Goal: Task Accomplishment & Management: Manage account settings

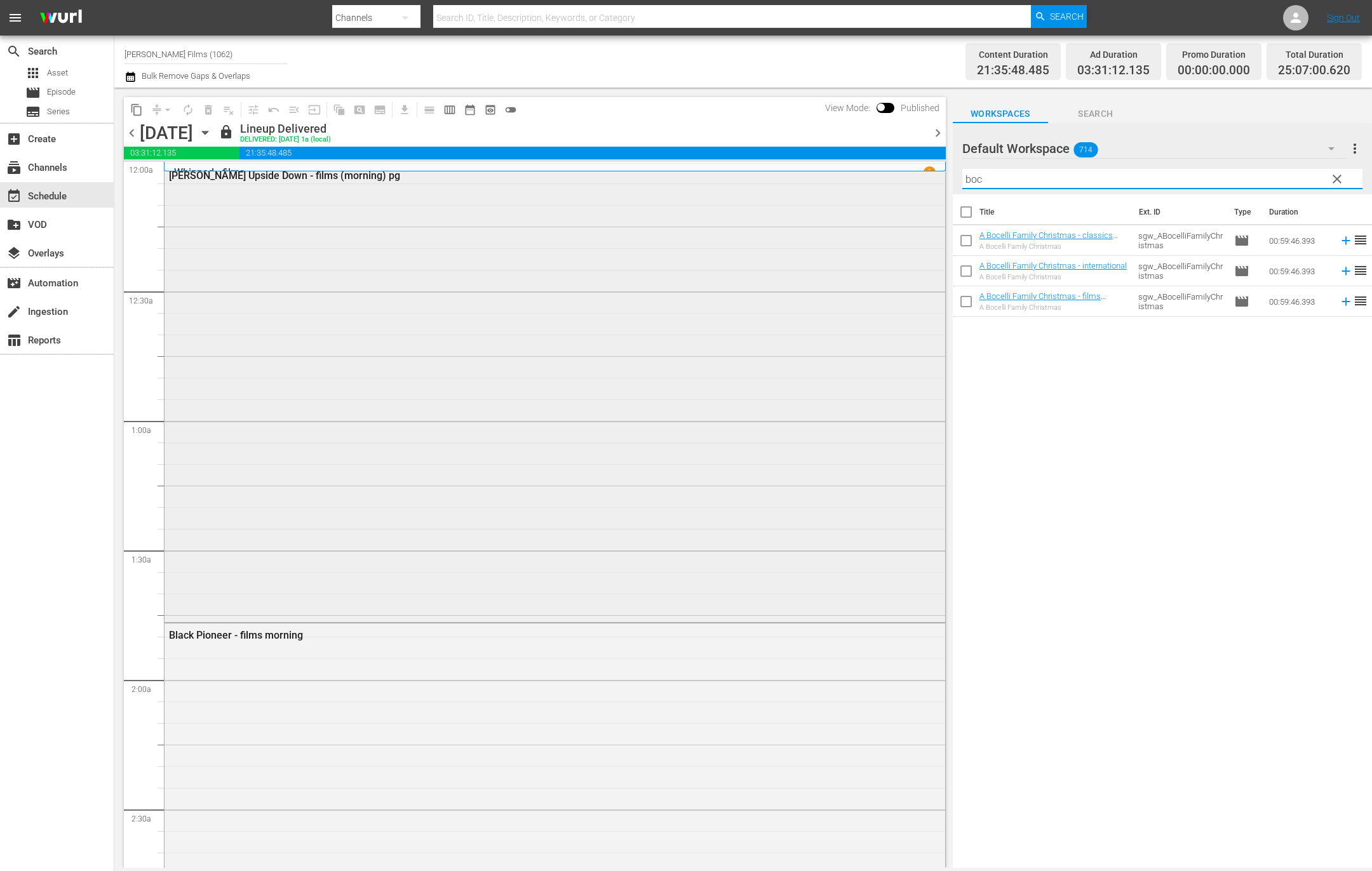
drag, startPoint x: 995, startPoint y: 181, endPoint x: 841, endPoint y: 174, distance: 154.2
click at [842, 174] on div "content_copy compress arrow_drop_down autorenew_outlined delete_forever_outline…" at bounding box center [743, 478] width 1257 height 780
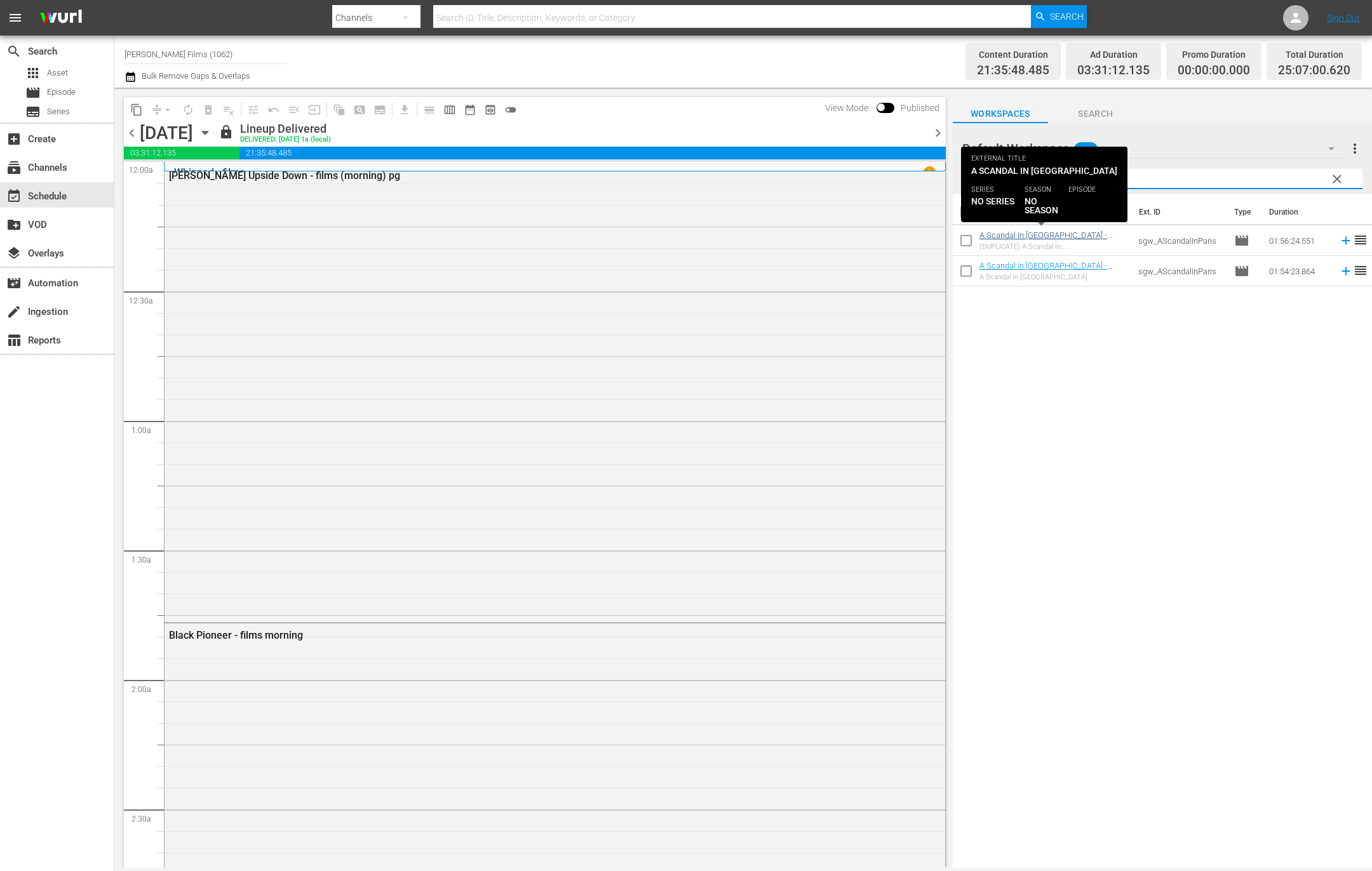
type input "scandal"
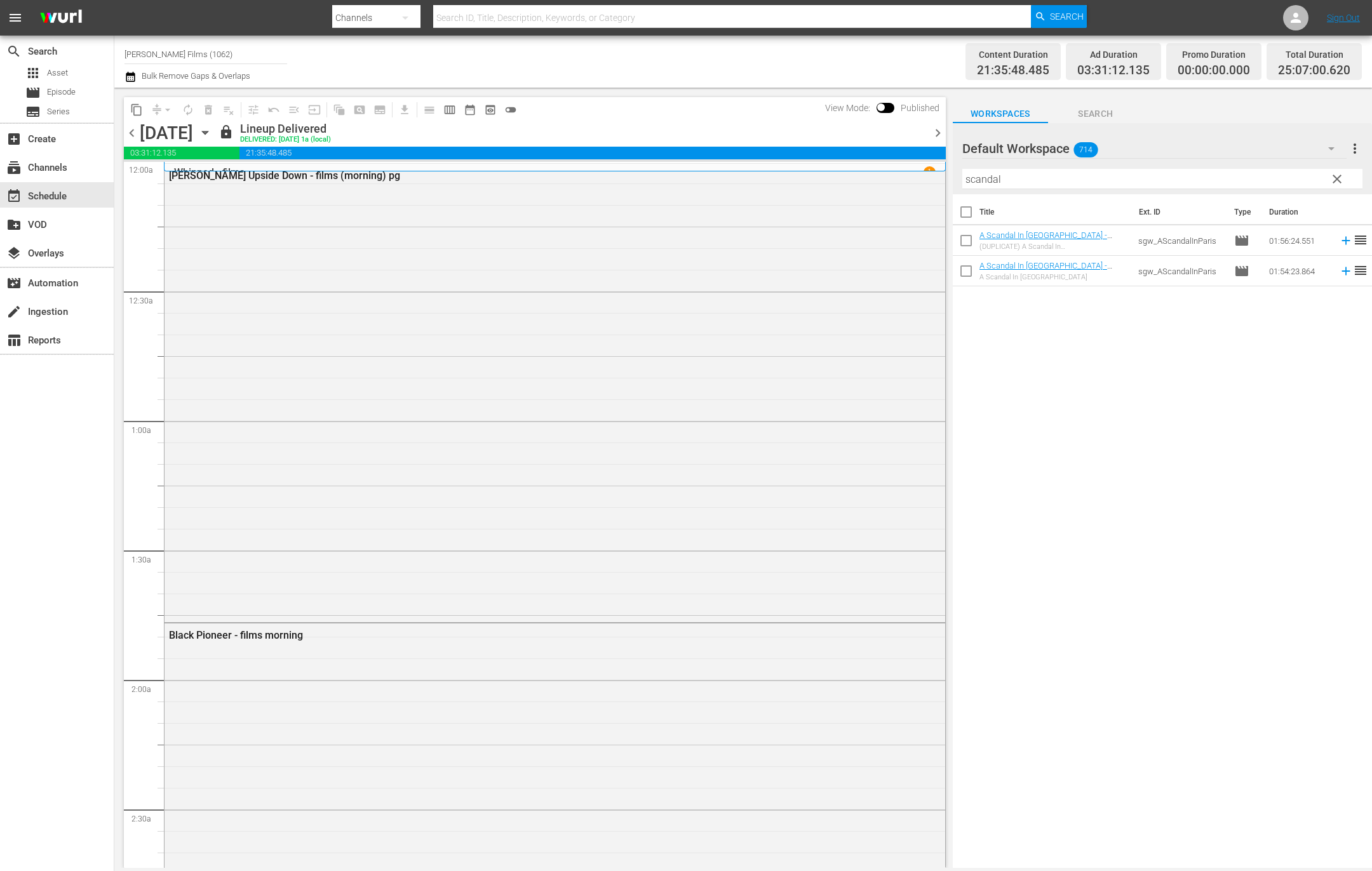
click at [207, 133] on icon "button" at bounding box center [205, 133] width 6 height 3
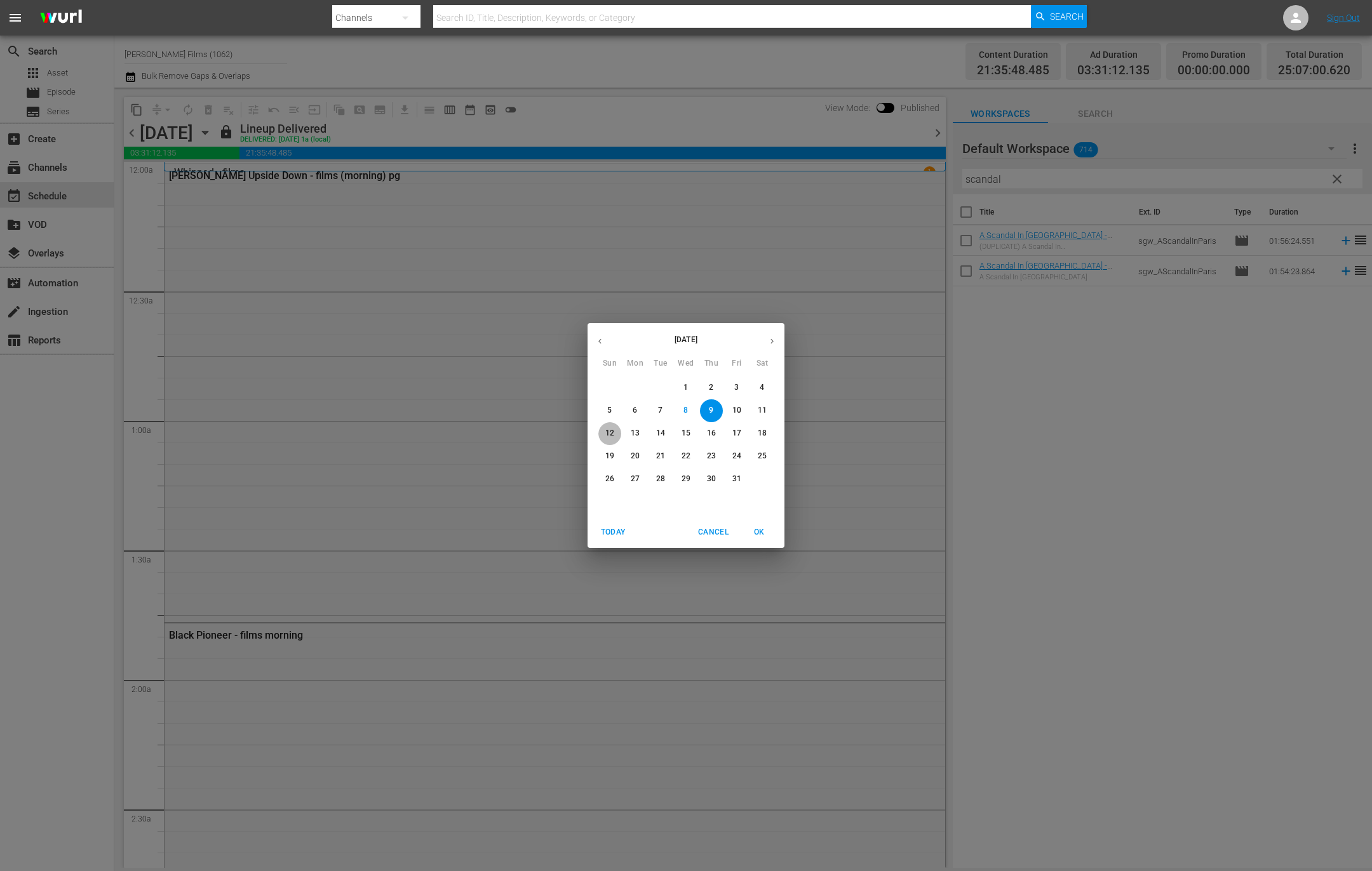
drag, startPoint x: 607, startPoint y: 434, endPoint x: 620, endPoint y: 436, distance: 13.2
click at [607, 434] on p "12" at bounding box center [609, 433] width 9 height 10
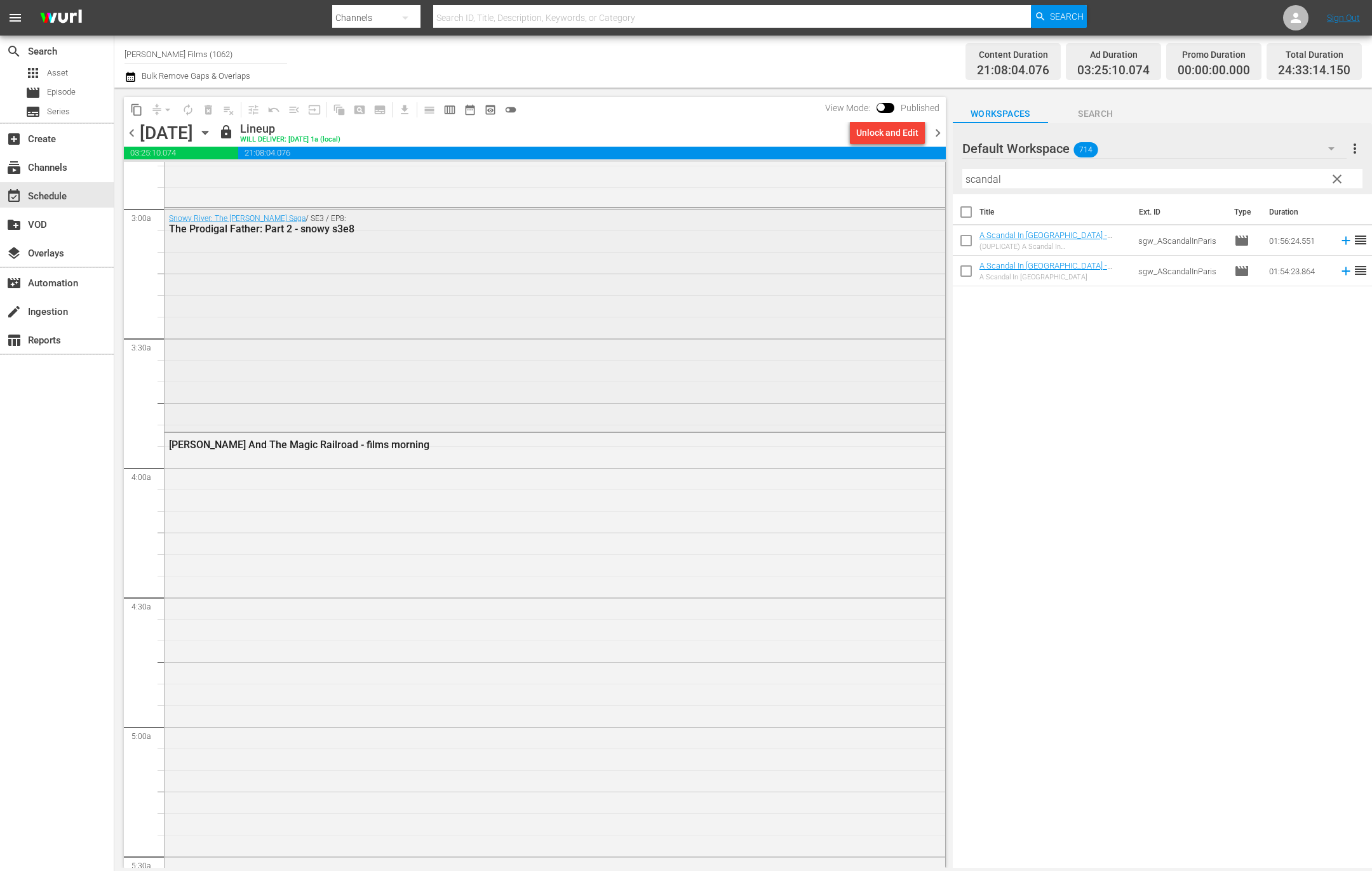
scroll to position [746, 0]
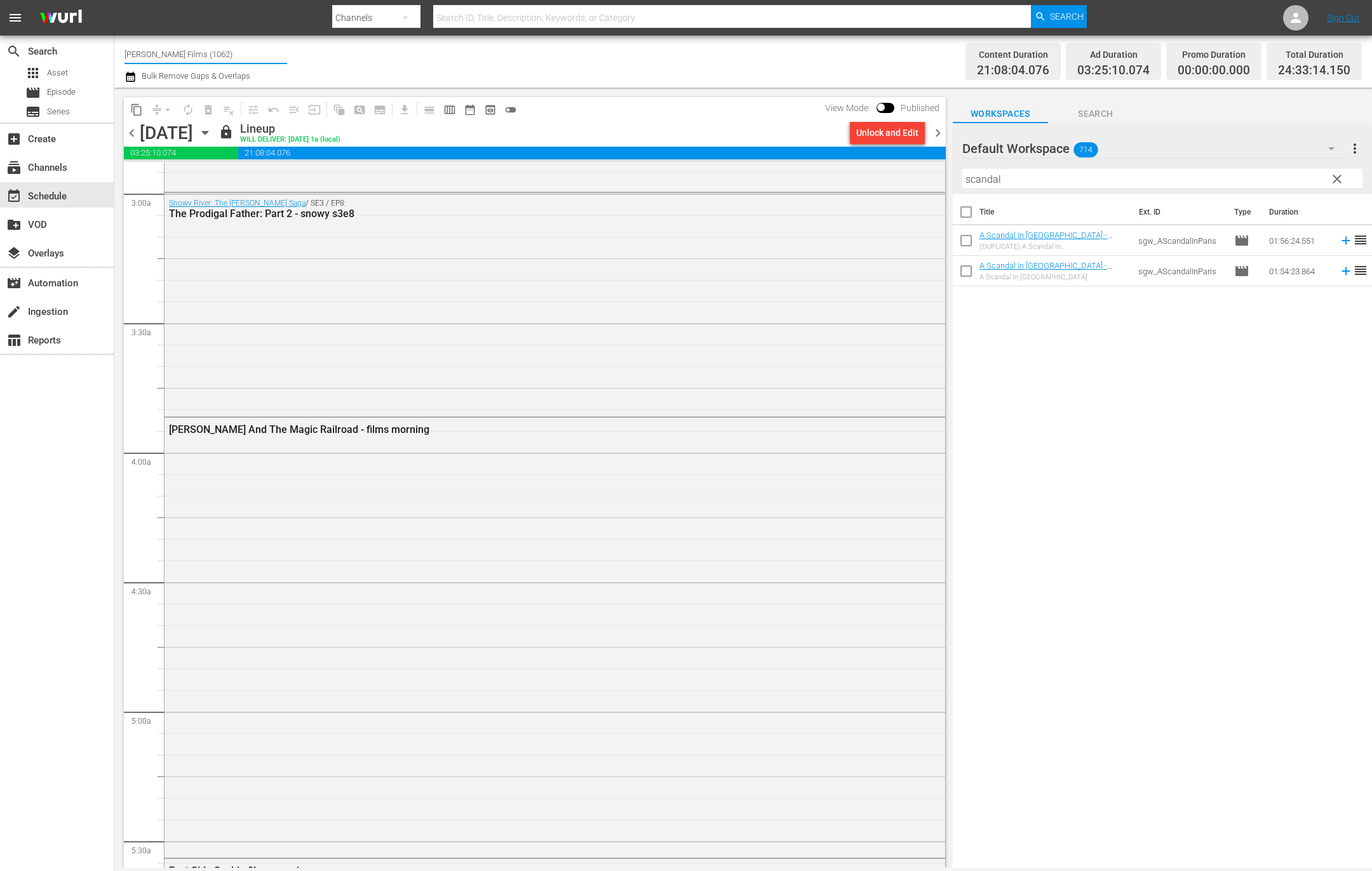
drag, startPoint x: 185, startPoint y: 53, endPoint x: 401, endPoint y: 76, distance: 217.2
click at [401, 76] on div "Channel Title [PERSON_NAME] Films (1062) Bulk Remove Gaps & Overlaps" at bounding box center [461, 62] width 675 height 45
click at [363, 87] on div "[PERSON_NAME] Classics (1063 - samuelgoldwyn_classics_1)" at bounding box center [298, 89] width 329 height 30
type input "[PERSON_NAME] Classics (1063 - samuelgoldwyn_classics_1)"
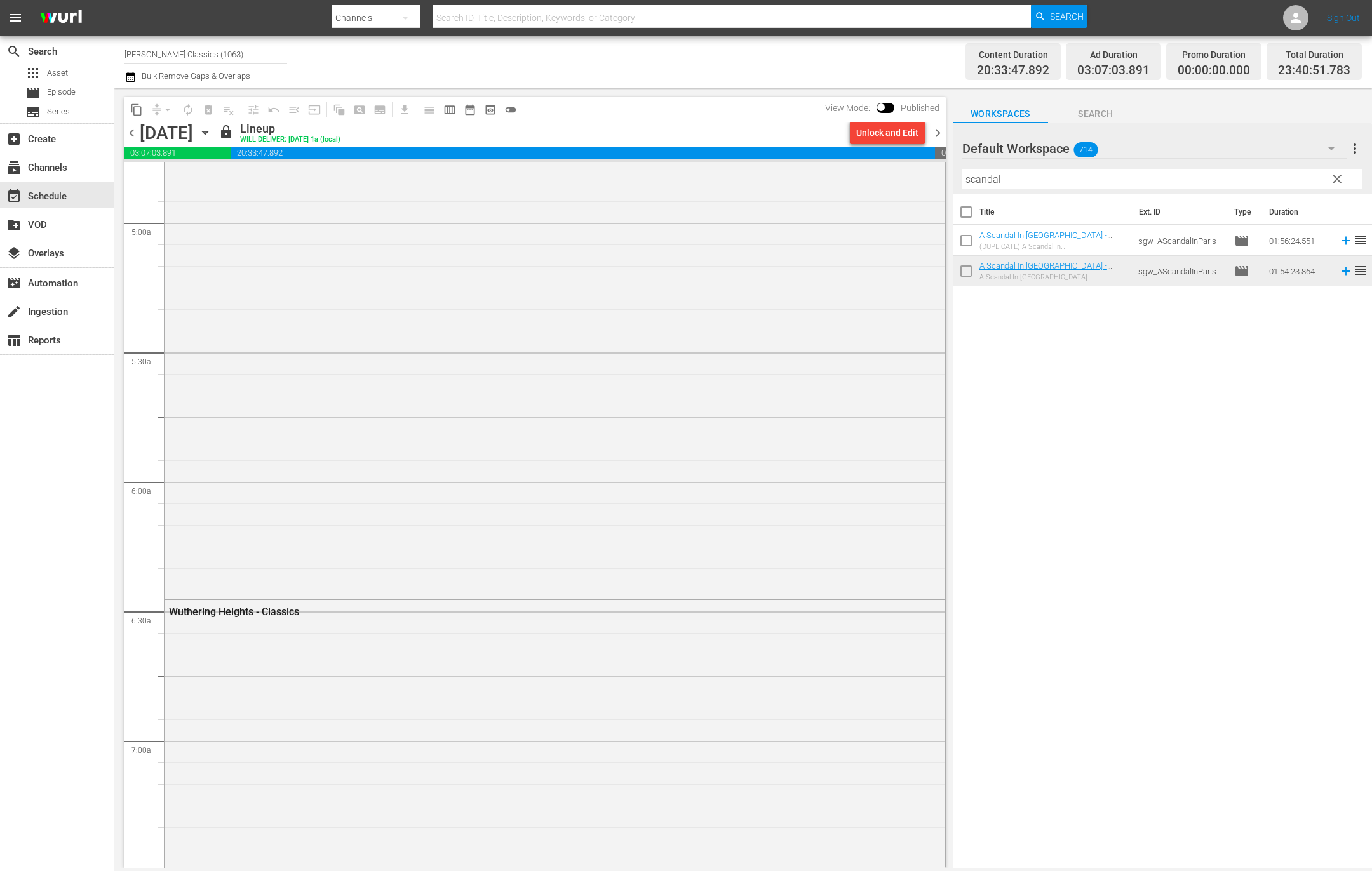
scroll to position [1255, 0]
click at [650, 77] on div "Channel Title [PERSON_NAME] Classics (1063) Bulk Remove Gaps & Overlaps" at bounding box center [461, 62] width 675 height 45
click at [899, 130] on div "Unlock and Edit" at bounding box center [887, 133] width 62 height 23
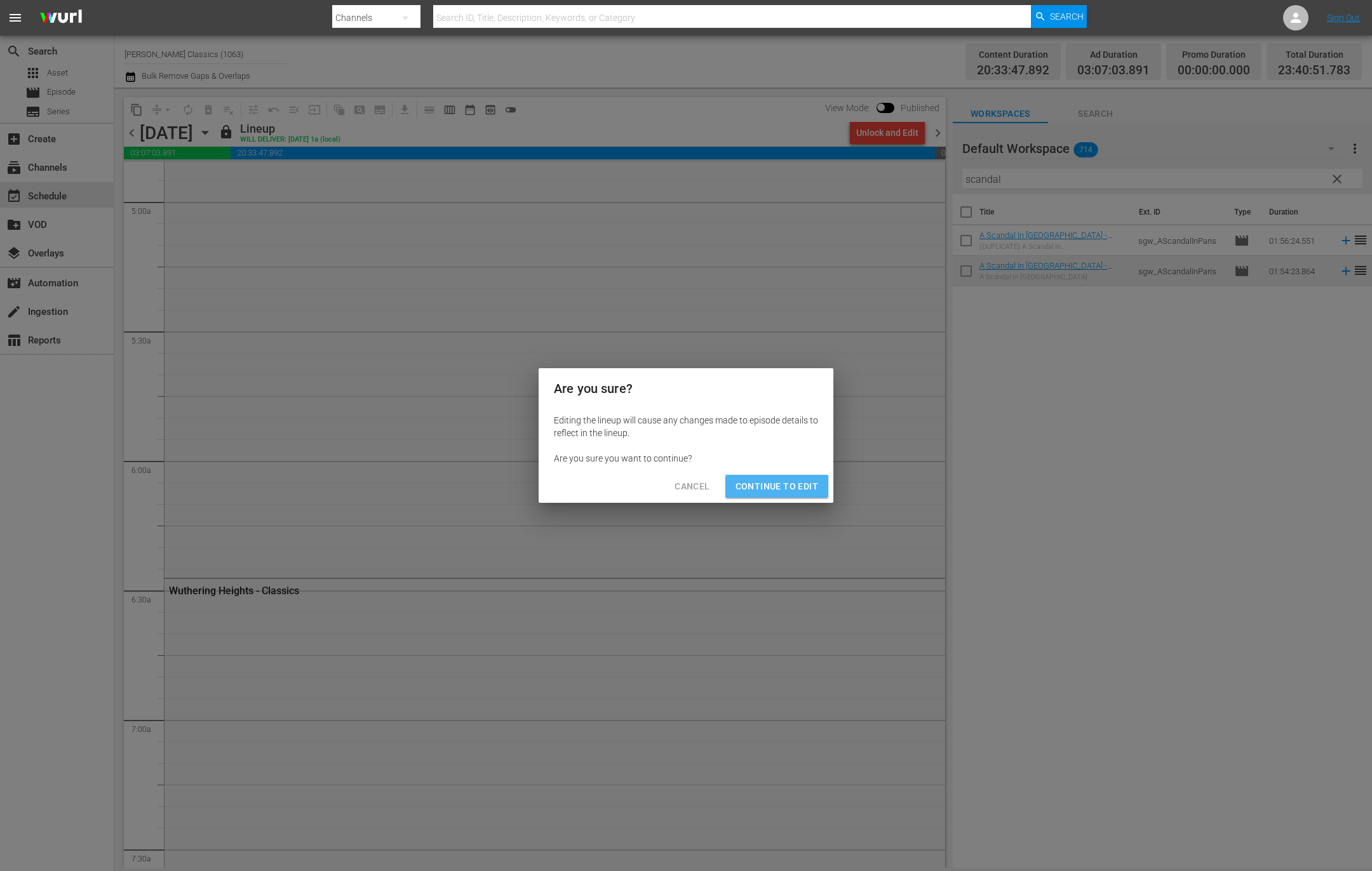
click at [796, 487] on span "Continue to Edit" at bounding box center [776, 487] width 82 height 16
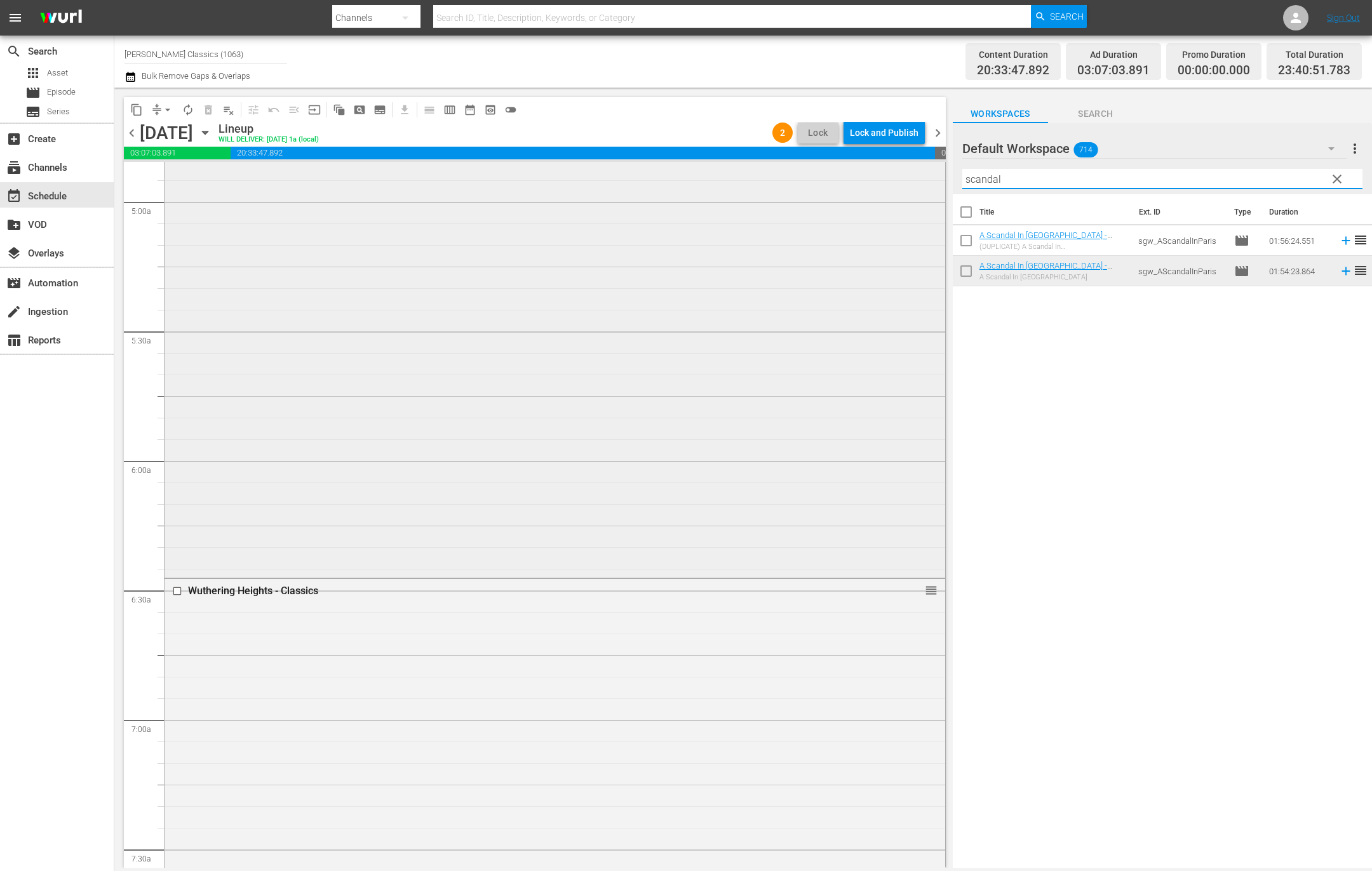
click at [920, 174] on div "content_copy compress arrow_drop_down autorenew_outlined delete_forever_outline…" at bounding box center [743, 478] width 1257 height 780
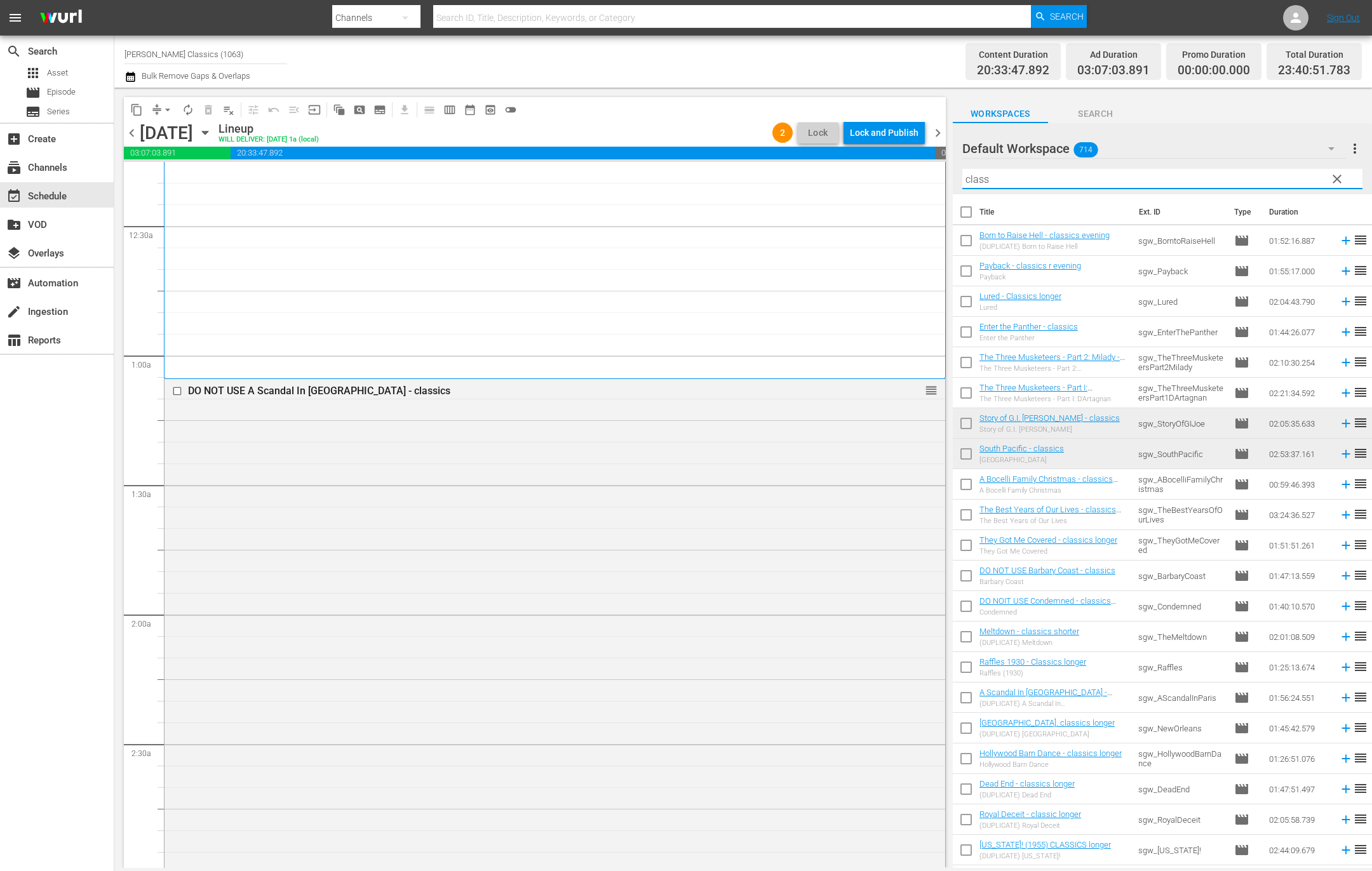
scroll to position [67, 0]
type input "class"
click at [176, 393] on input "checkbox" at bounding box center [179, 389] width 13 height 10
click at [211, 108] on span "delete_forever_outlined" at bounding box center [207, 109] width 12 height 12
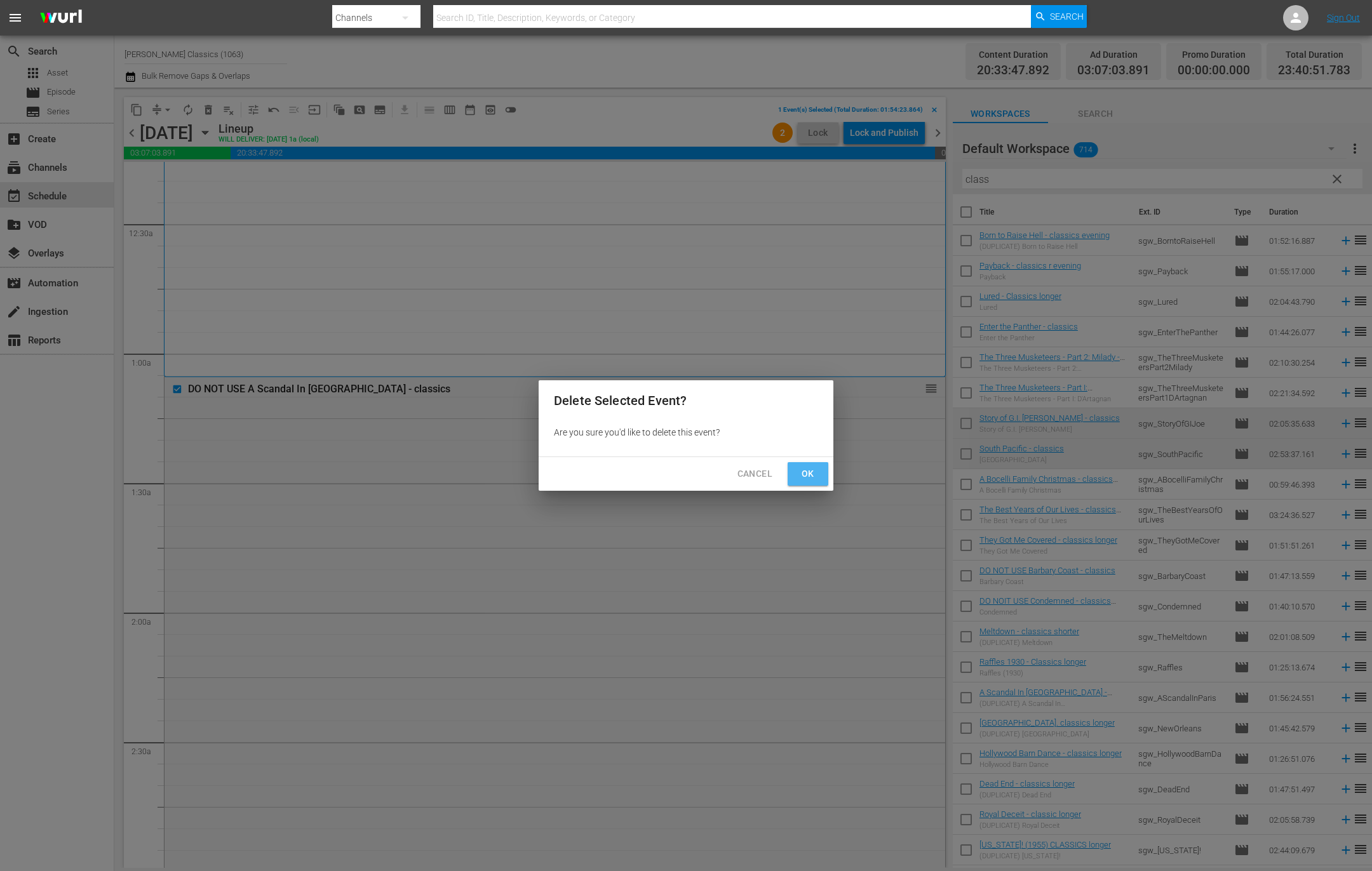
click at [799, 470] on span "Ok" at bounding box center [808, 473] width 20 height 16
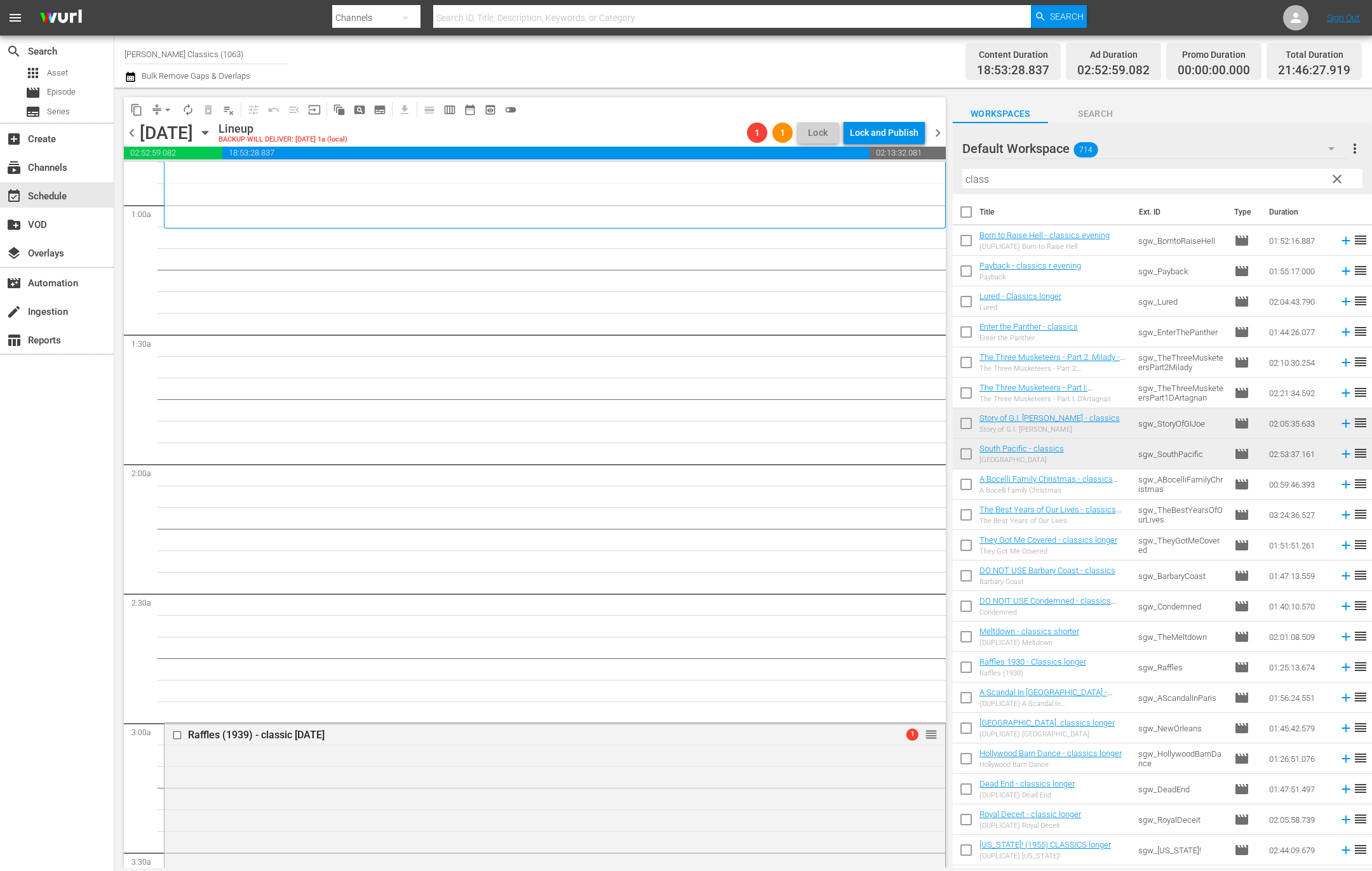
scroll to position [215, 0]
drag, startPoint x: 862, startPoint y: 744, endPoint x: 935, endPoint y: 738, distance: 73.2
click at [861, 744] on div "Raffles (1939) - classic [DATE] 1 reorder" at bounding box center [555, 736] width 780 height 24
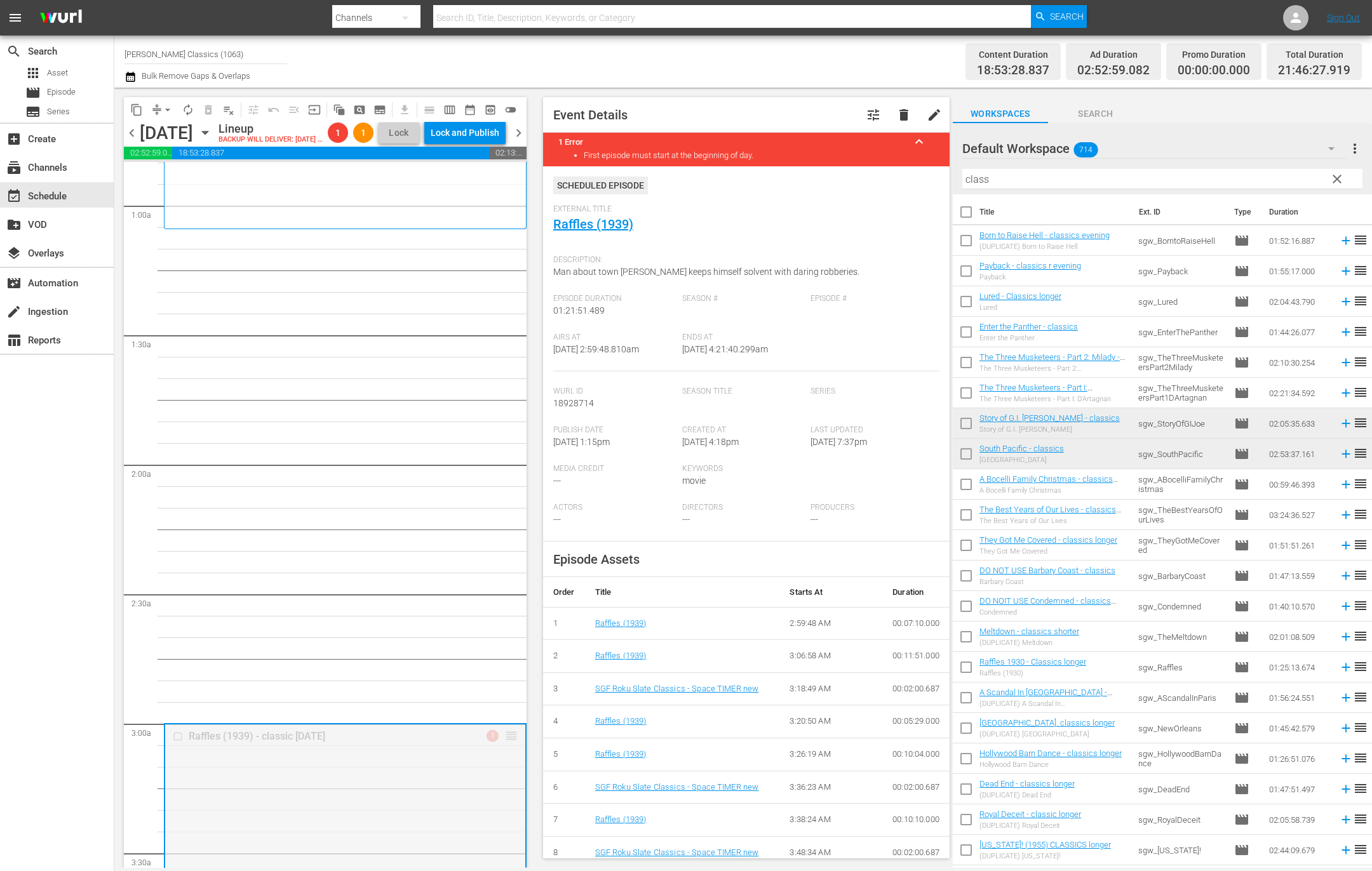
drag, startPoint x: 512, startPoint y: 755, endPoint x: 510, endPoint y: 254, distance: 501.0
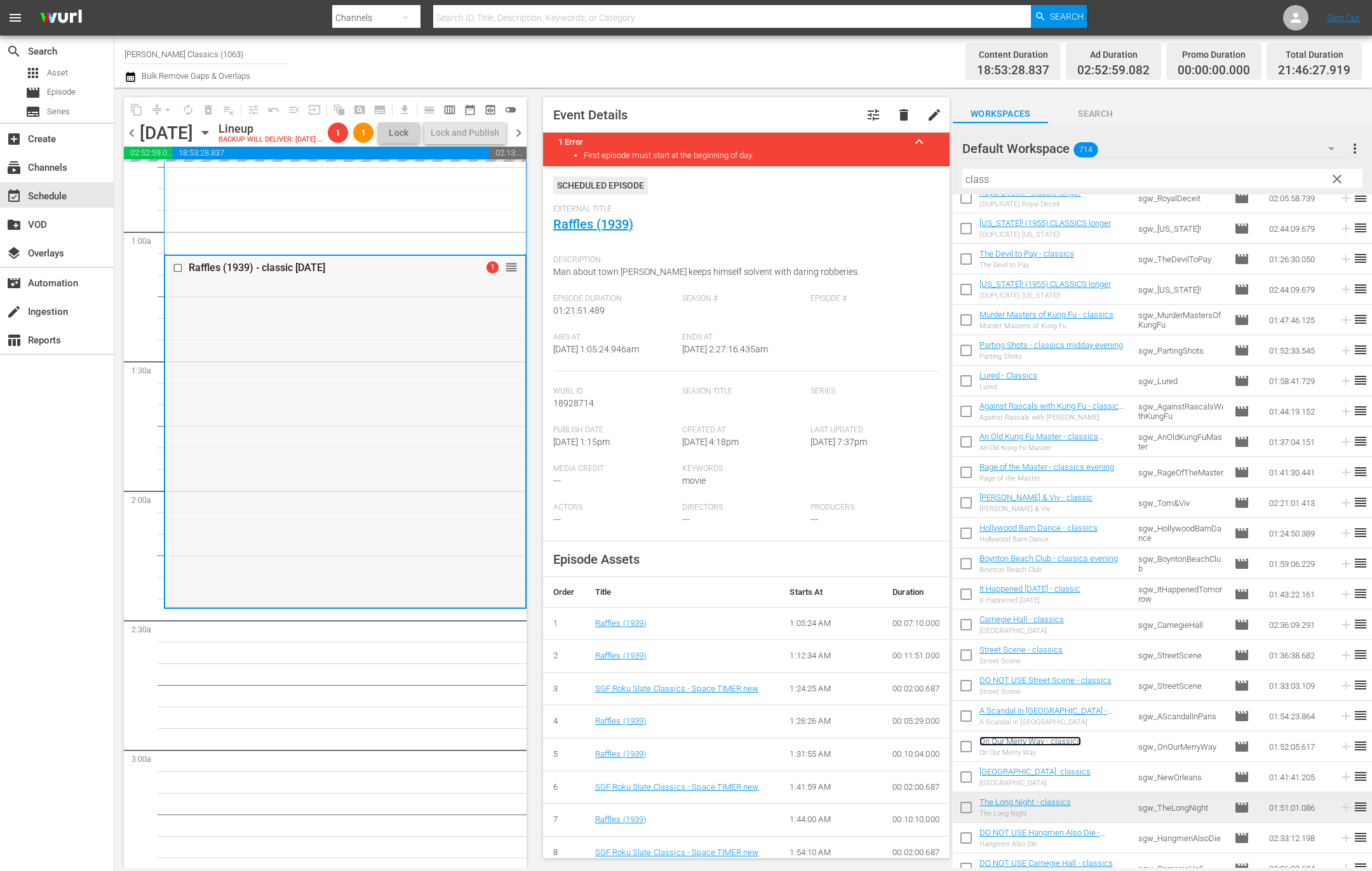
scroll to position [275, 0]
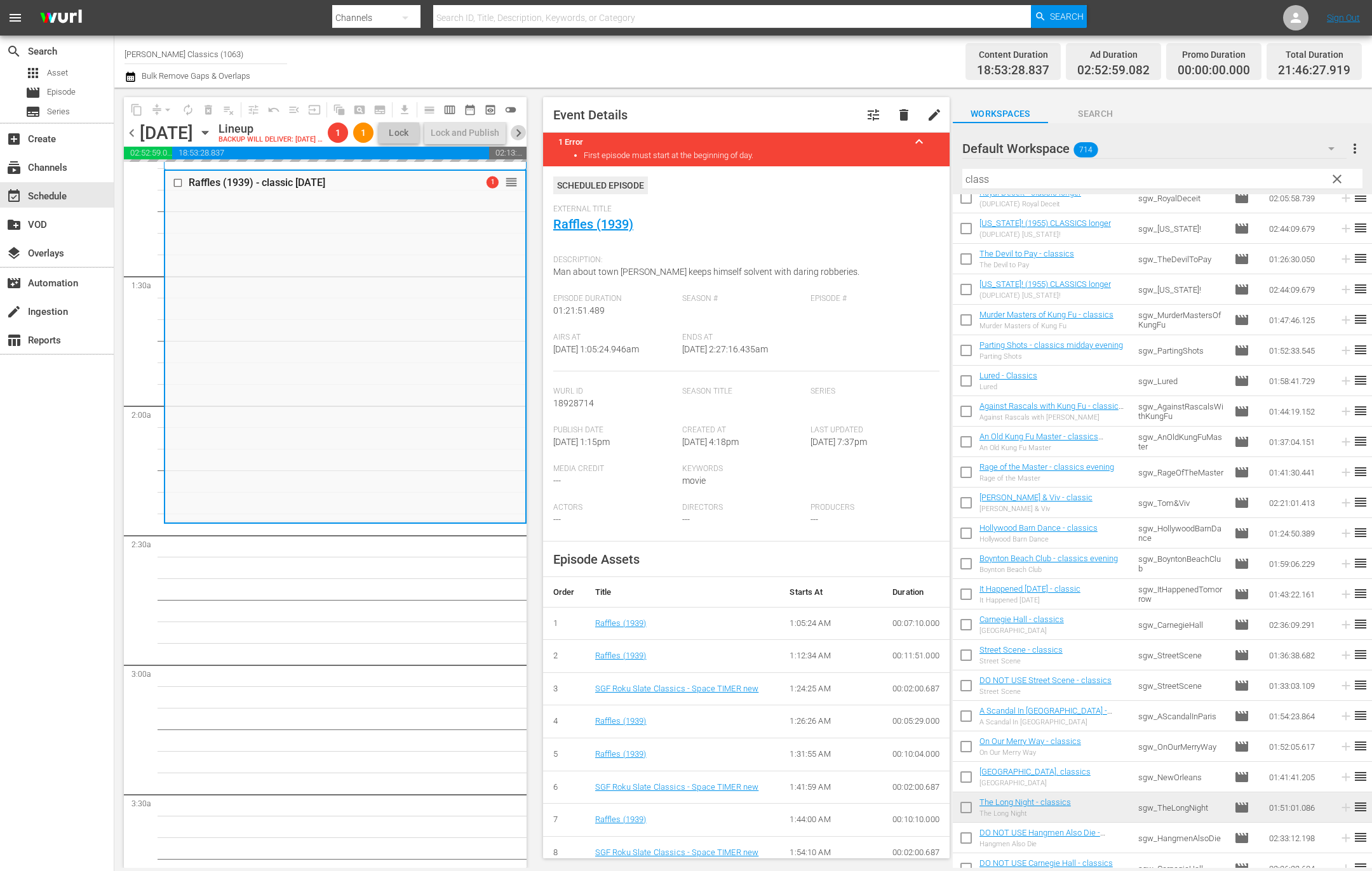
click at [522, 141] on span "chevron_right" at bounding box center [518, 133] width 16 height 16
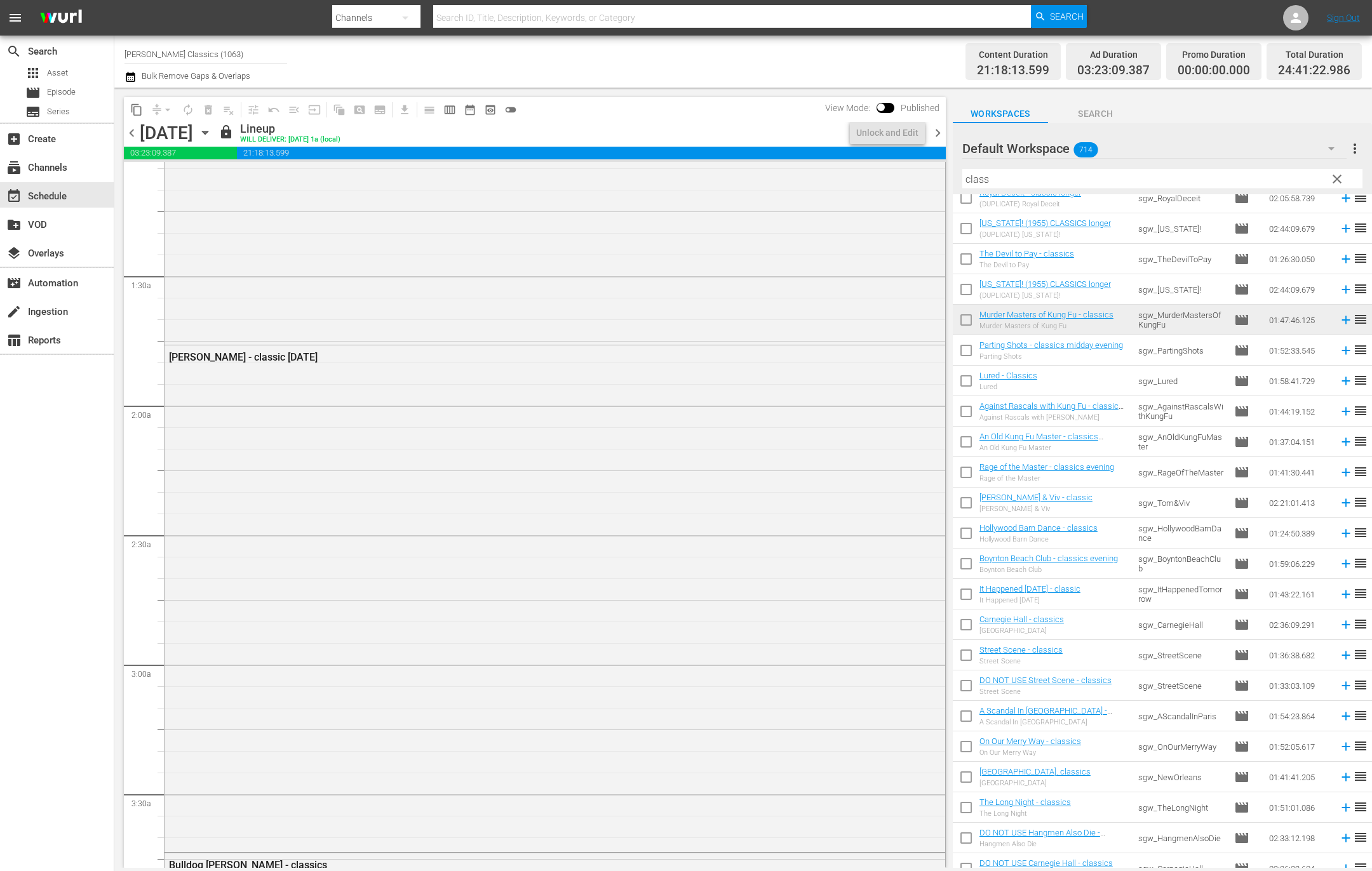
scroll to position [252, 0]
click at [133, 131] on span "chevron_left" at bounding box center [132, 133] width 16 height 16
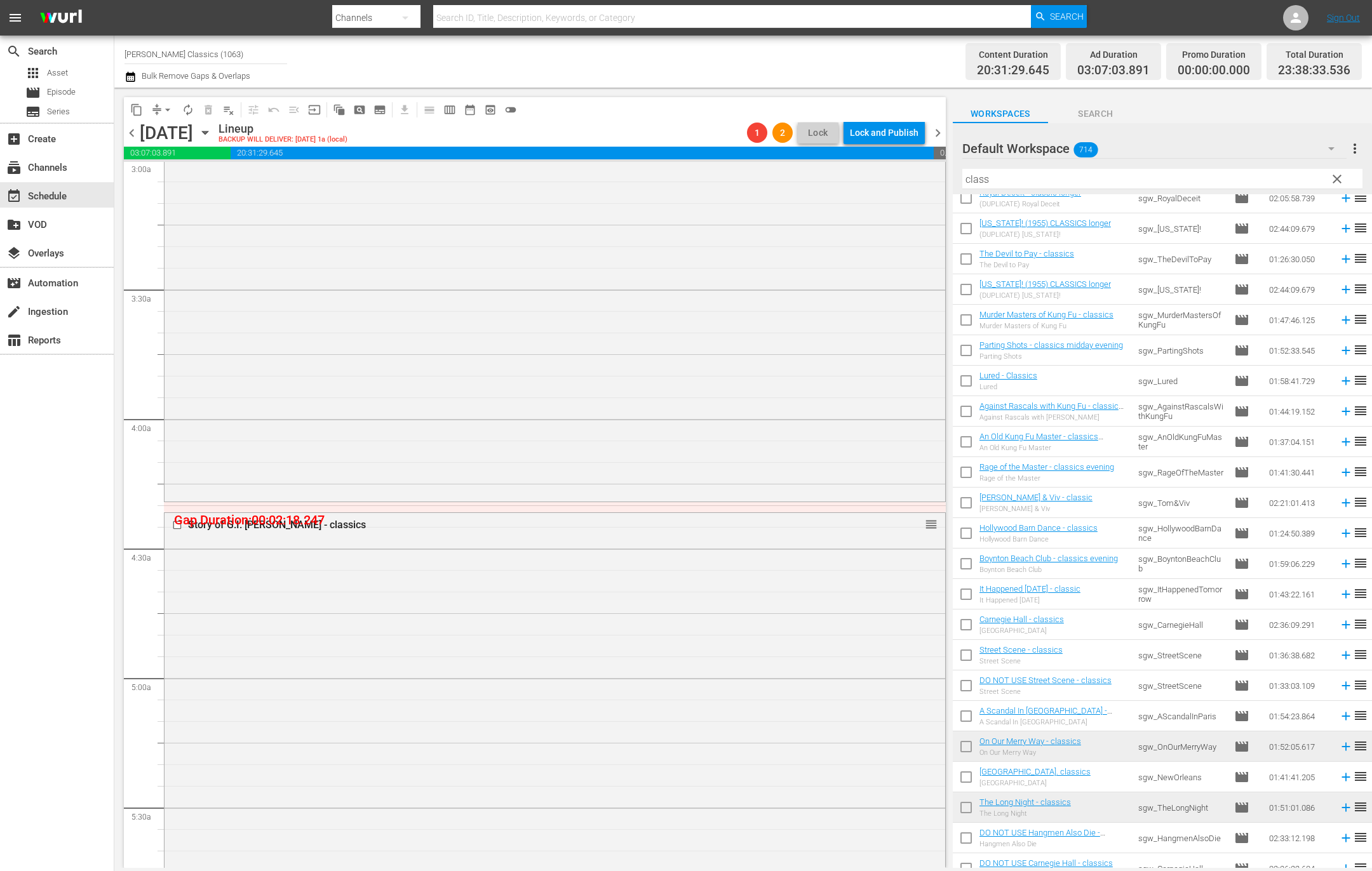
scroll to position [783, 0]
click at [167, 110] on span "arrow_drop_down" at bounding box center [167, 109] width 12 height 12
click at [203, 180] on li "Align to End of Previous Day" at bounding box center [168, 177] width 134 height 21
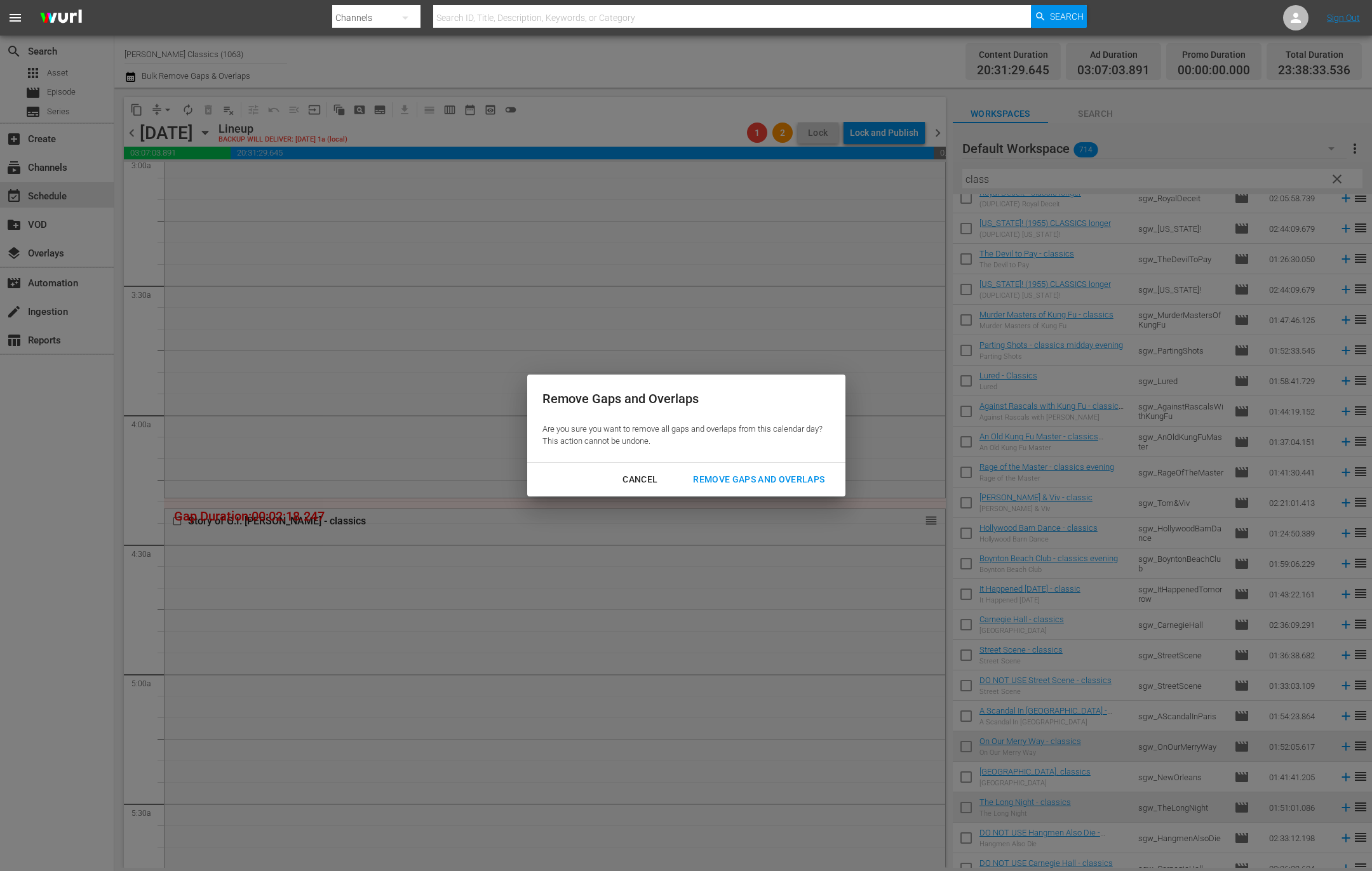
click at [768, 479] on div "Remove Gaps and Overlaps" at bounding box center [758, 479] width 151 height 16
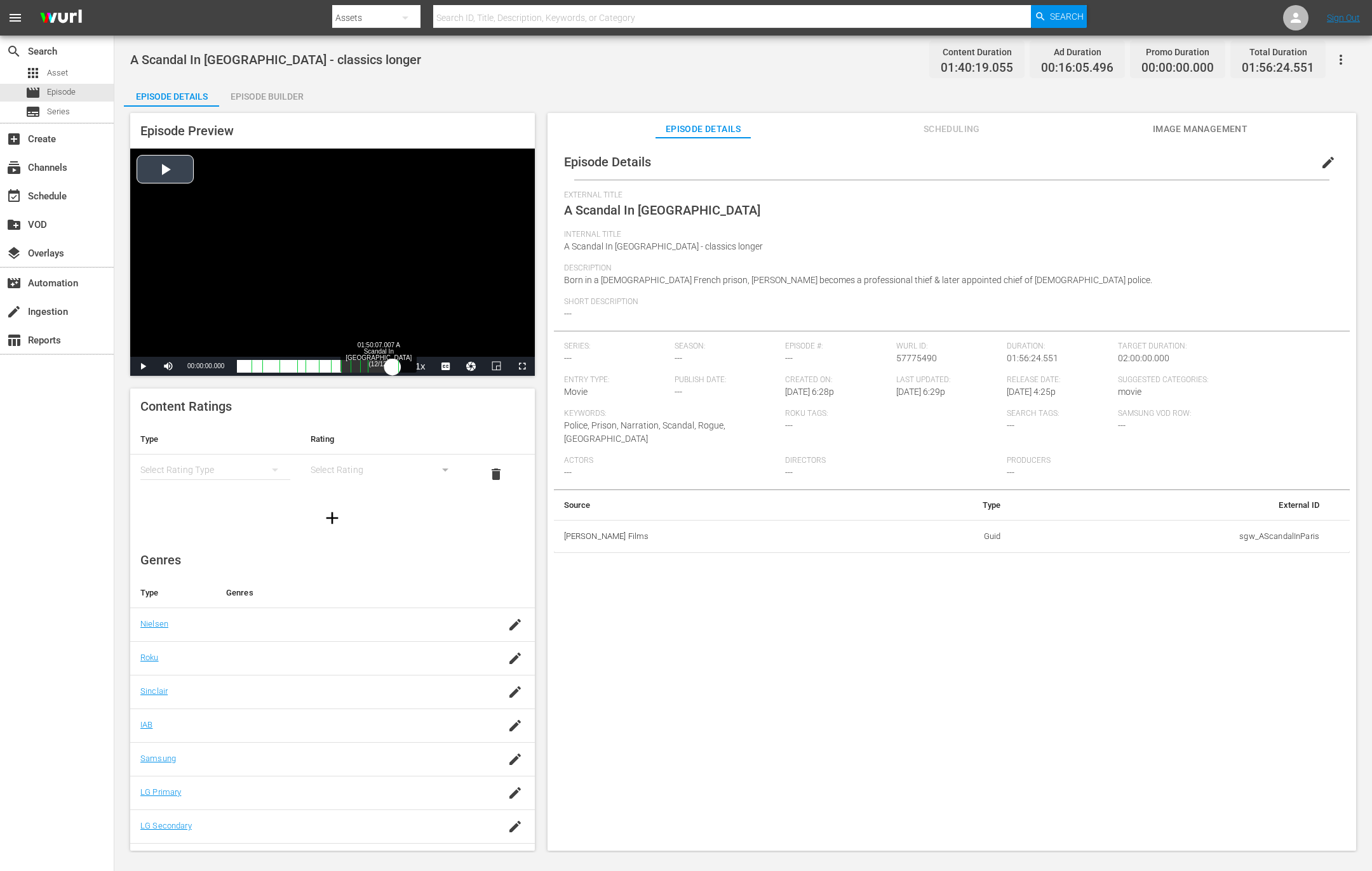
drag, startPoint x: 241, startPoint y: 369, endPoint x: 392, endPoint y: 376, distance: 151.2
click at [392, 373] on div "00:00:00.000" at bounding box center [314, 365] width 155 height 12
click at [522, 366] on span "Video Player" at bounding box center [522, 366] width 0 height 0
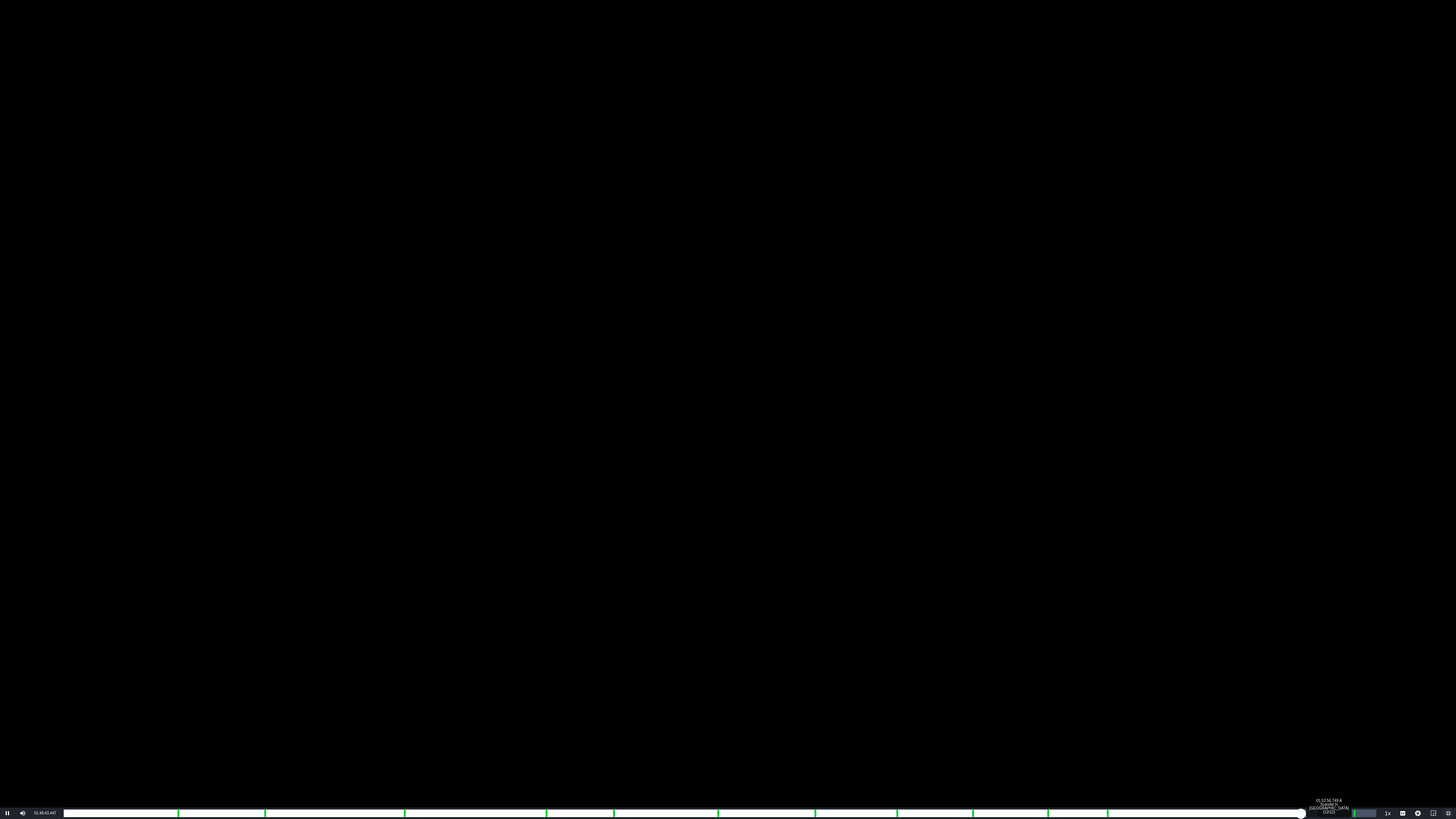
click at [818, 520] on div "Loaded : 95.49% 01:52:56.749 A Scandal In Paris (12/12) 01:35:38.796 Cue Point …" at bounding box center [720, 813] width 1312 height 7
drag, startPoint x: 1338, startPoint y: 815, endPoint x: 1358, endPoint y: 817, distance: 20.1
click at [818, 520] on div "00:00:00.000" at bounding box center [711, 813] width 1294 height 7
drag, startPoint x: 1360, startPoint y: 817, endPoint x: 1373, endPoint y: 816, distance: 13.0
click at [818, 520] on div "00:00:25.802" at bounding box center [719, 813] width 1310 height 7
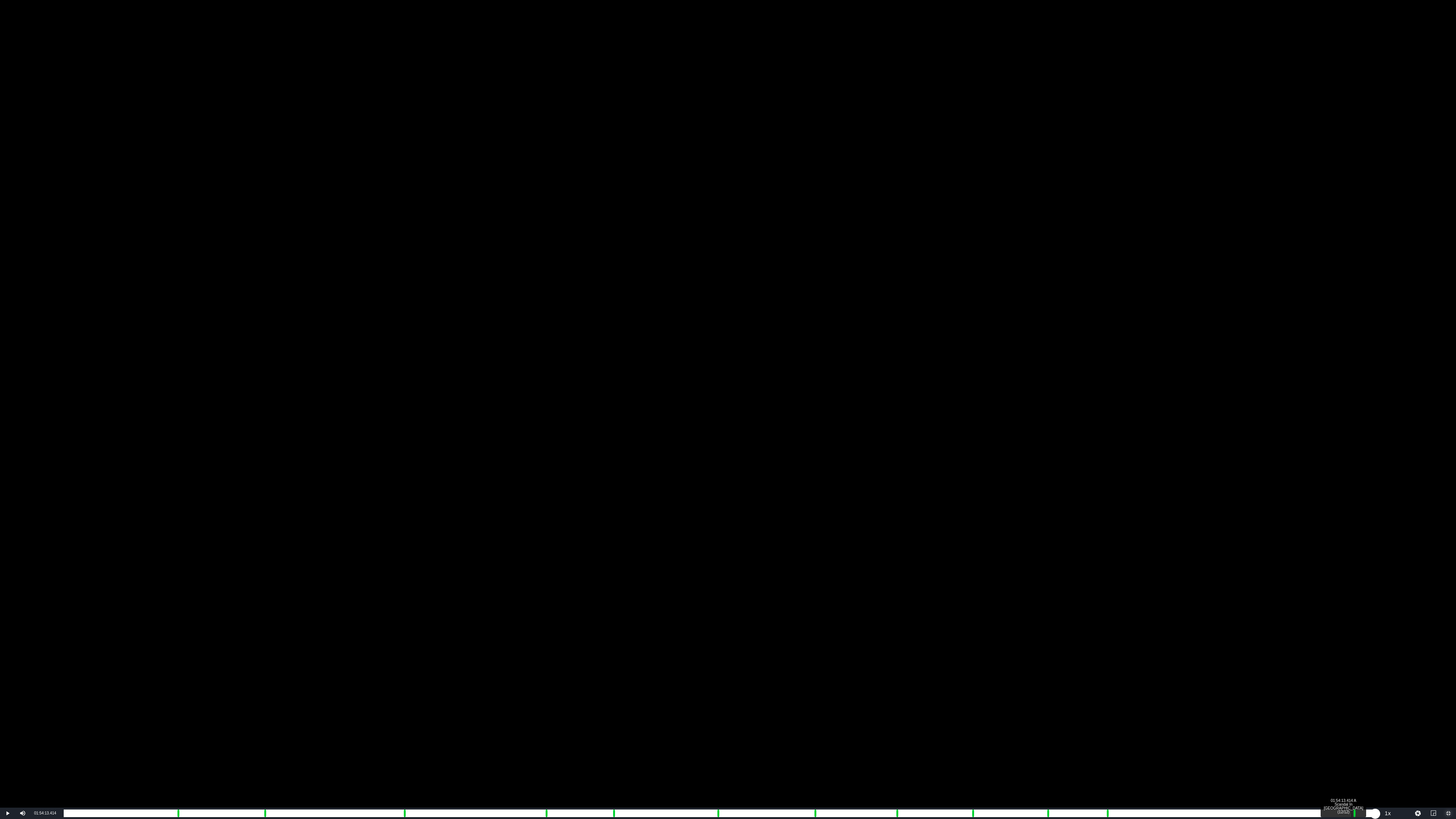
click at [818, 520] on div "Loaded : 100.00% 01:54:13.414 A Scandal In Paris (12/12) 00:01:54.384 Cue Point…" at bounding box center [720, 813] width 1312 height 7
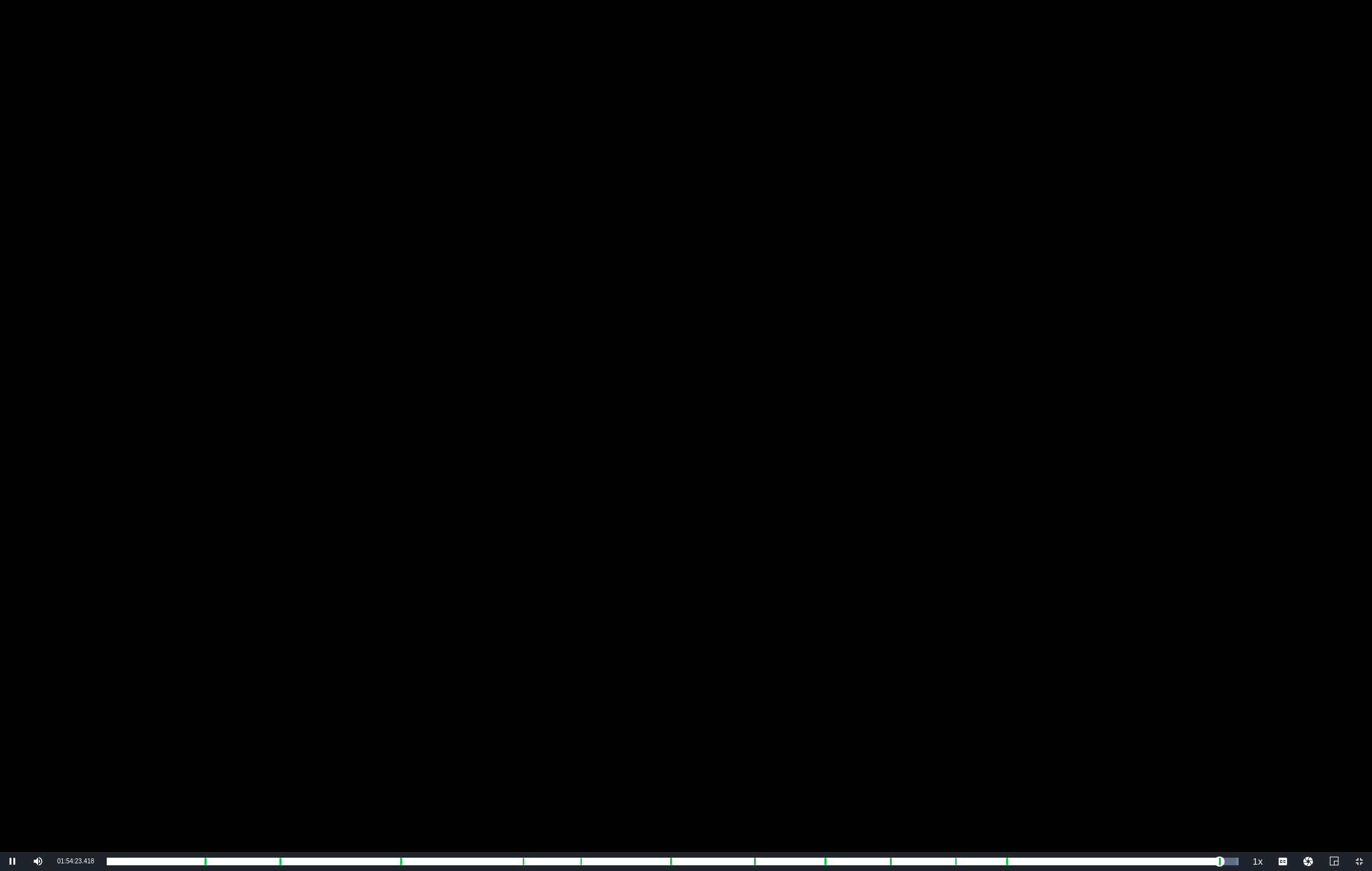
click at [522, 493] on div "Video Player" at bounding box center [686, 426] width 1372 height 852
click at [1360, 862] on span "Video Player" at bounding box center [1360, 862] width 0 height 0
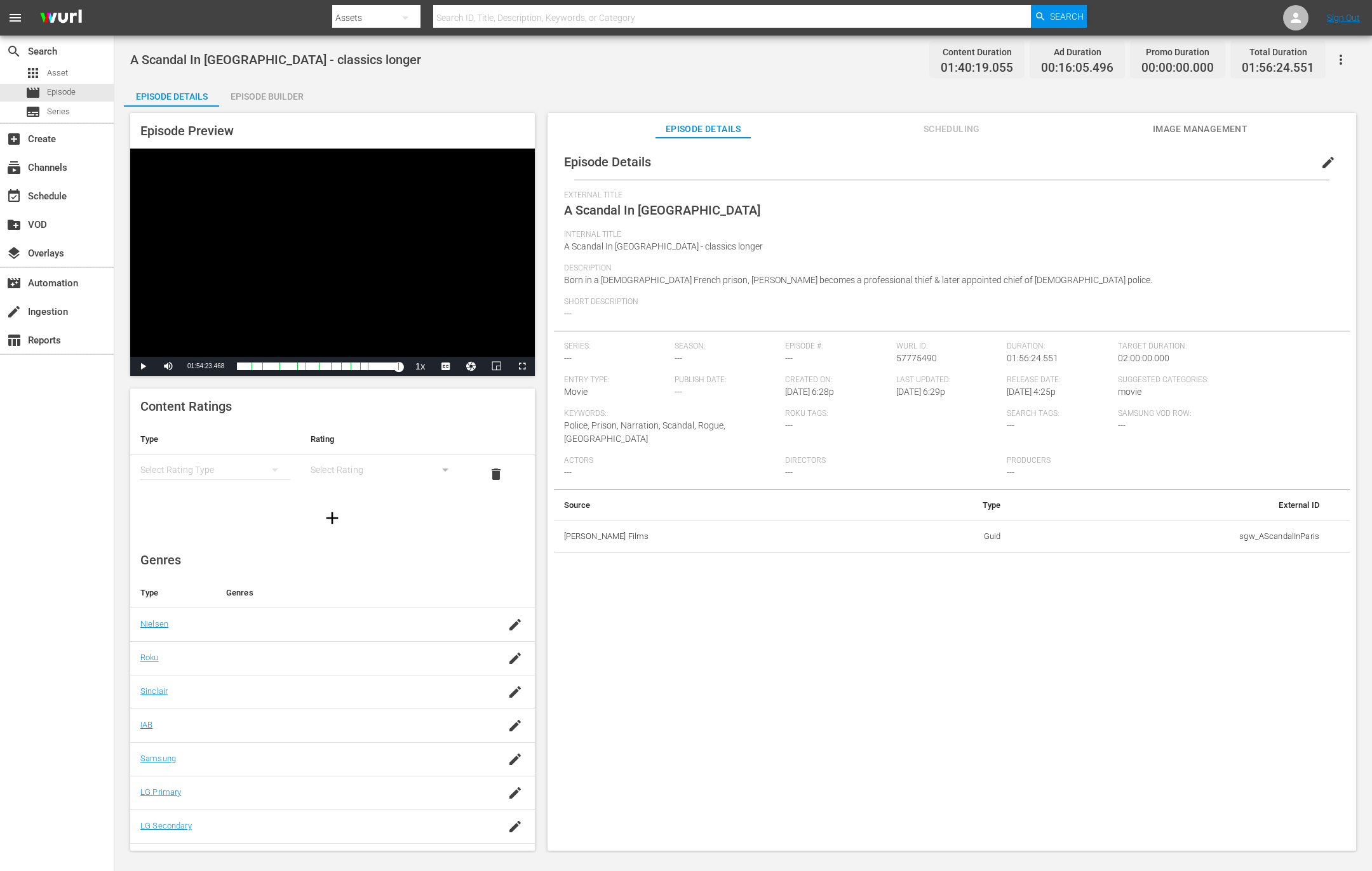
click at [1321, 160] on span "edit" at bounding box center [1328, 163] width 15 height 15
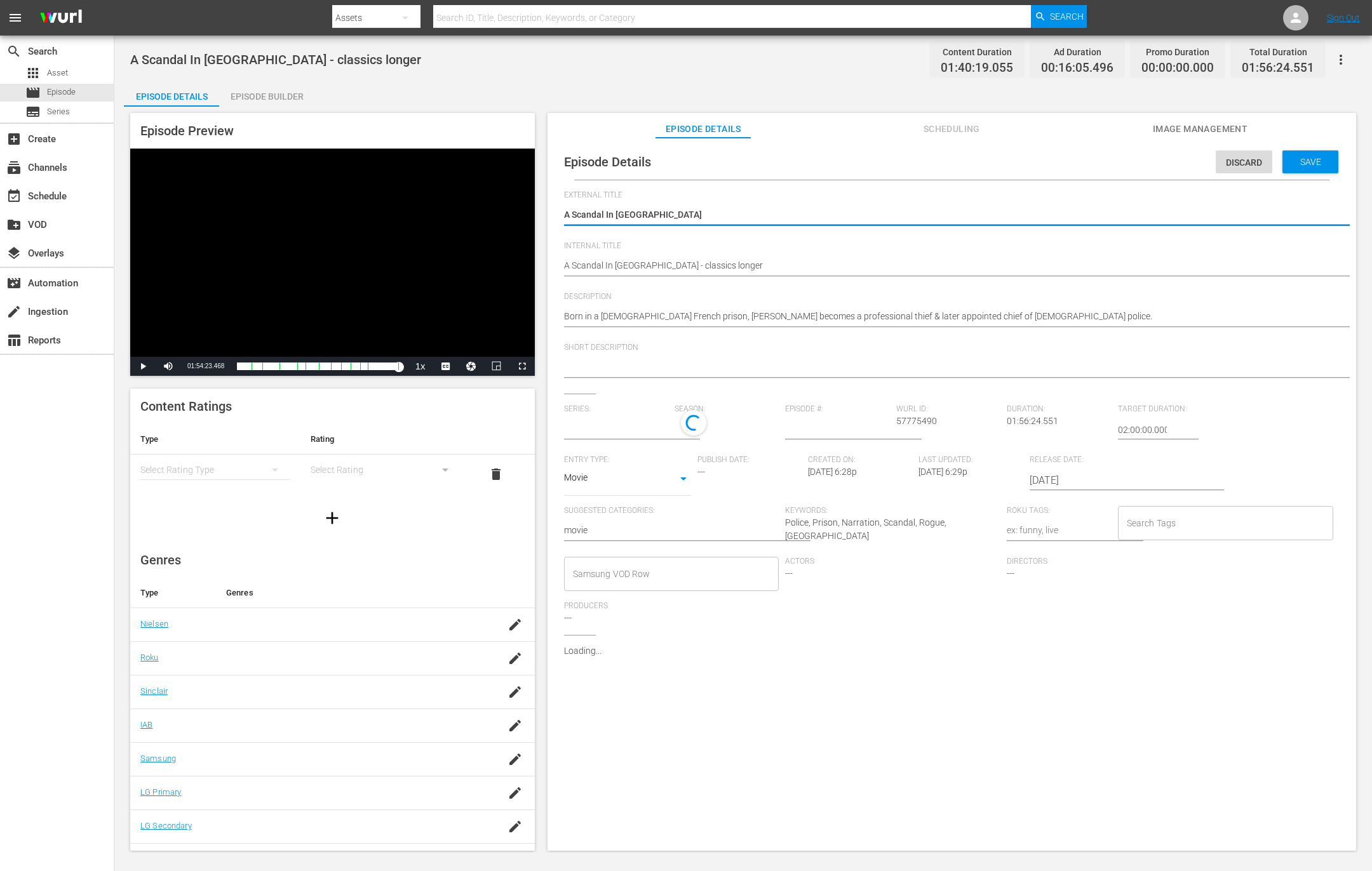
type input "No Series"
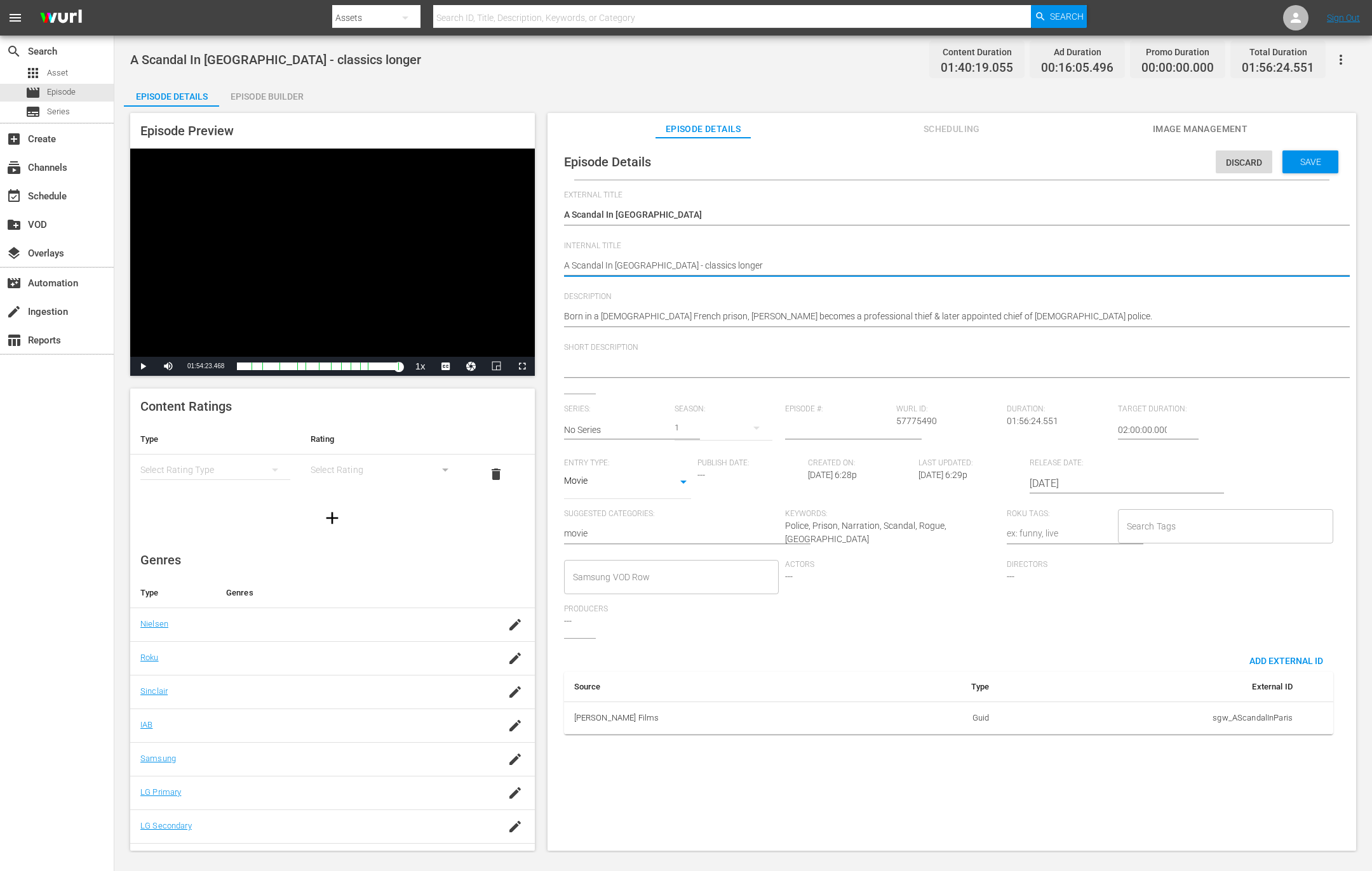
type textarea "DA Scandal In Paris - classics longer"
type textarea "DOA Scandal In Paris - classics longer"
type textarea "DO A Scandal In Paris - classics longer"
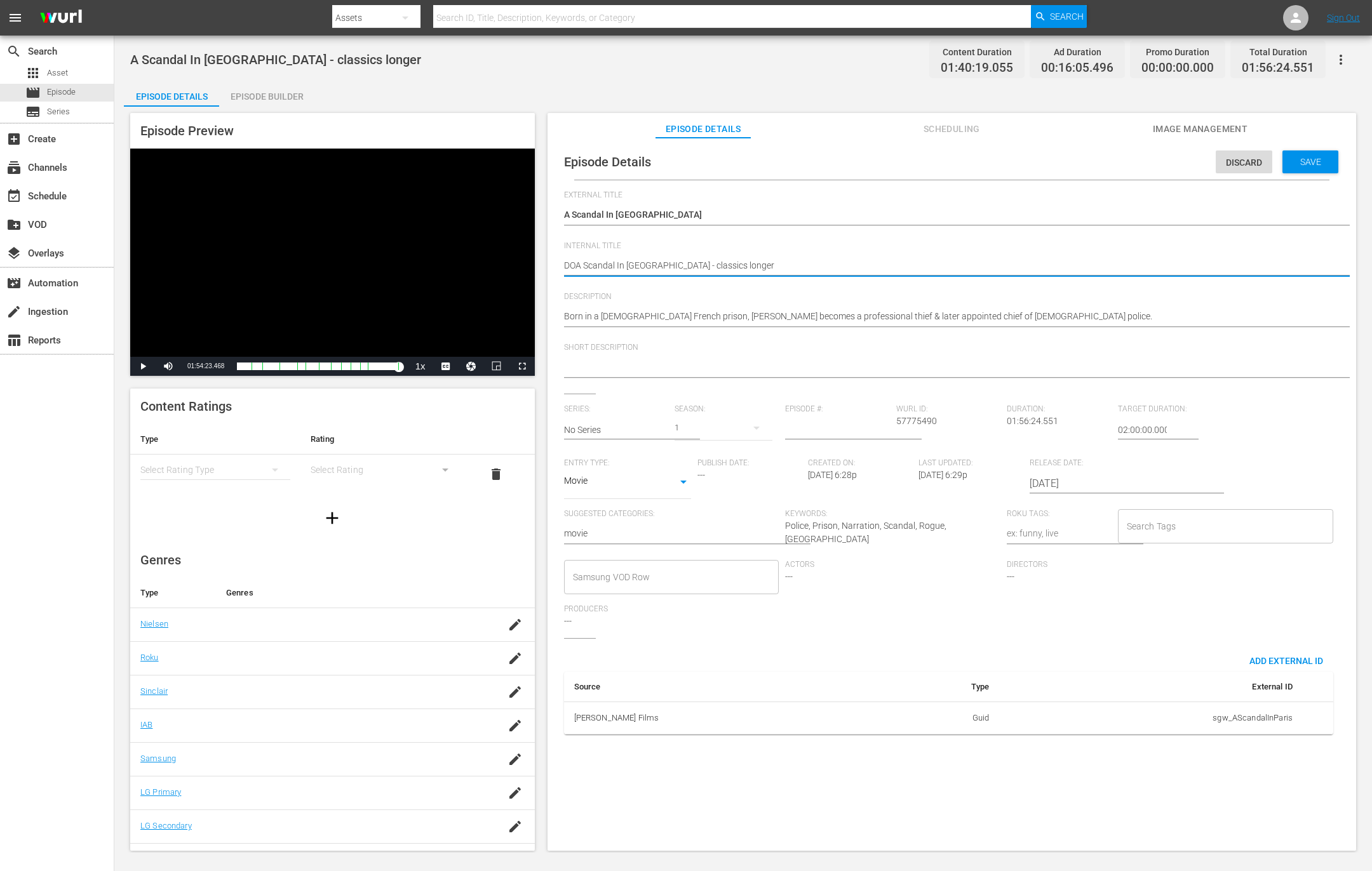
type textarea "DO A Scandal In Paris - classics longer"
type textarea "DO NA Scandal In Paris - classics longer"
type textarea "DO NOA Scandal In Paris - classics longer"
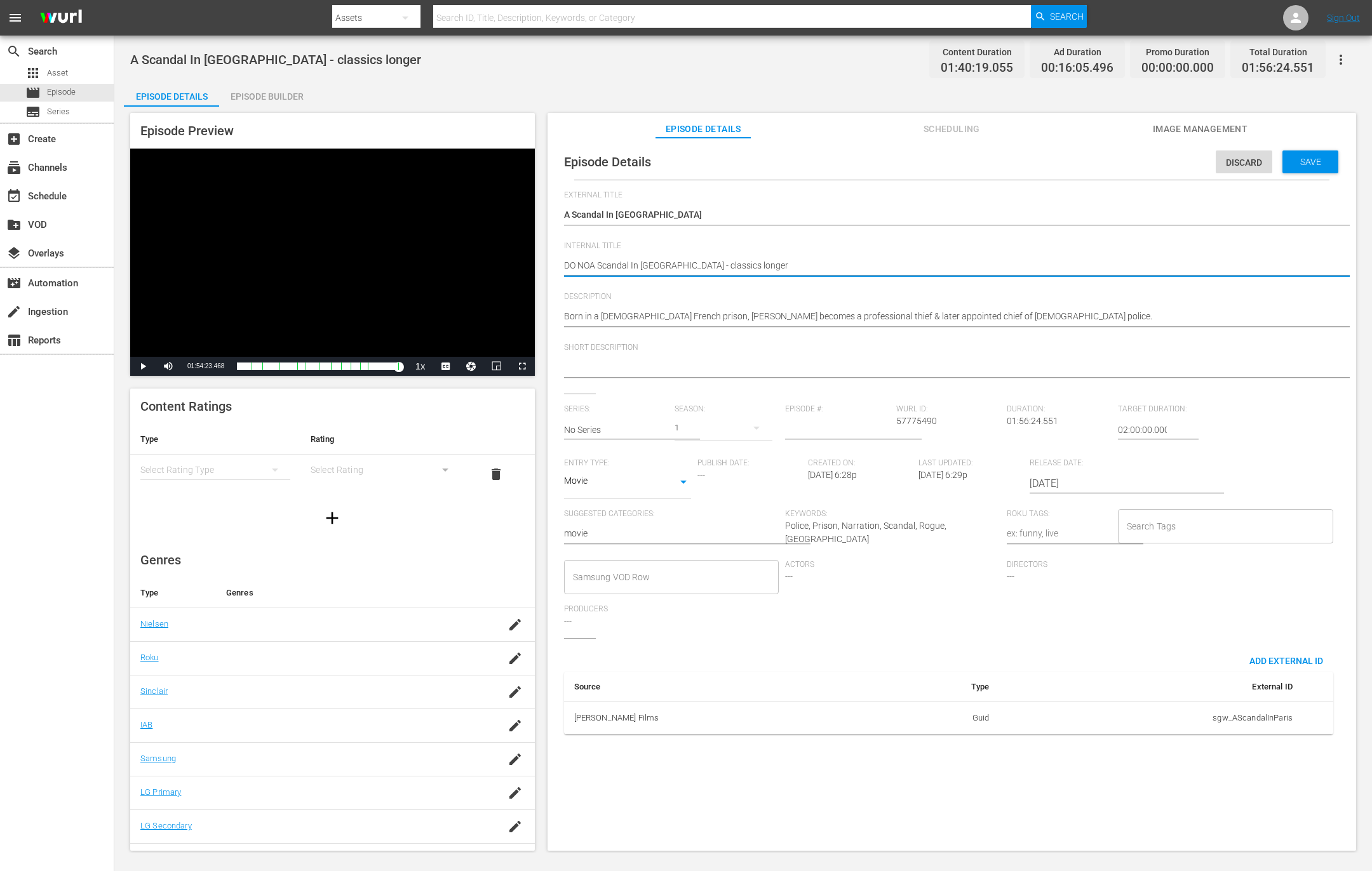
type textarea "DO NOTA Scandal In Paris - classics longer"
type textarea "DO NOT A Scandal In Paris - classics longer"
type textarea "DO NOT UA Scandal In Paris - classics longer"
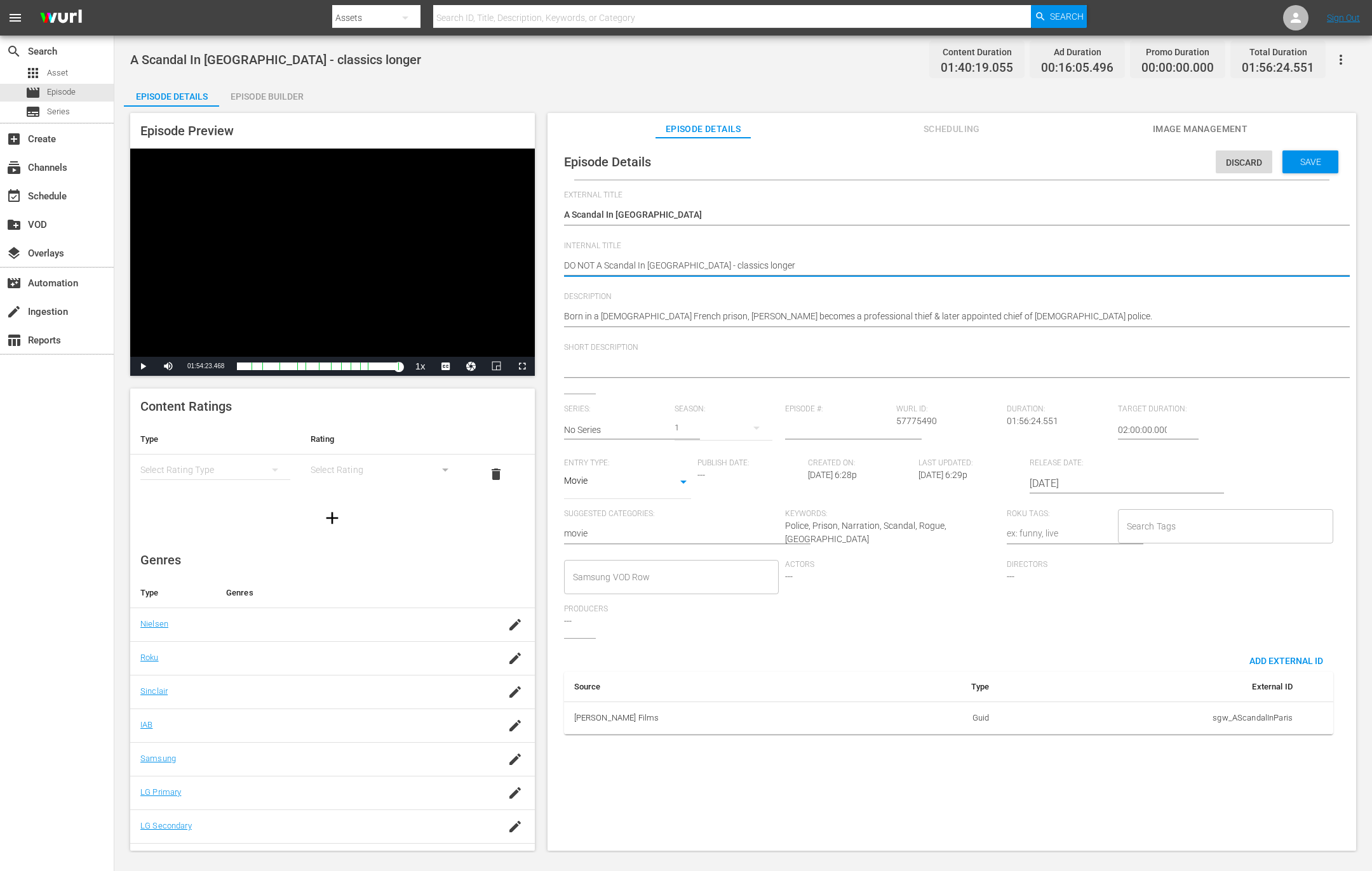
type textarea "DO NOT UA Scandal In Paris - classics longer"
type textarea "DO NOT USA Scandal In Paris - classics longer"
type textarea "DO NOT USEA Scandal In Paris - classics longer"
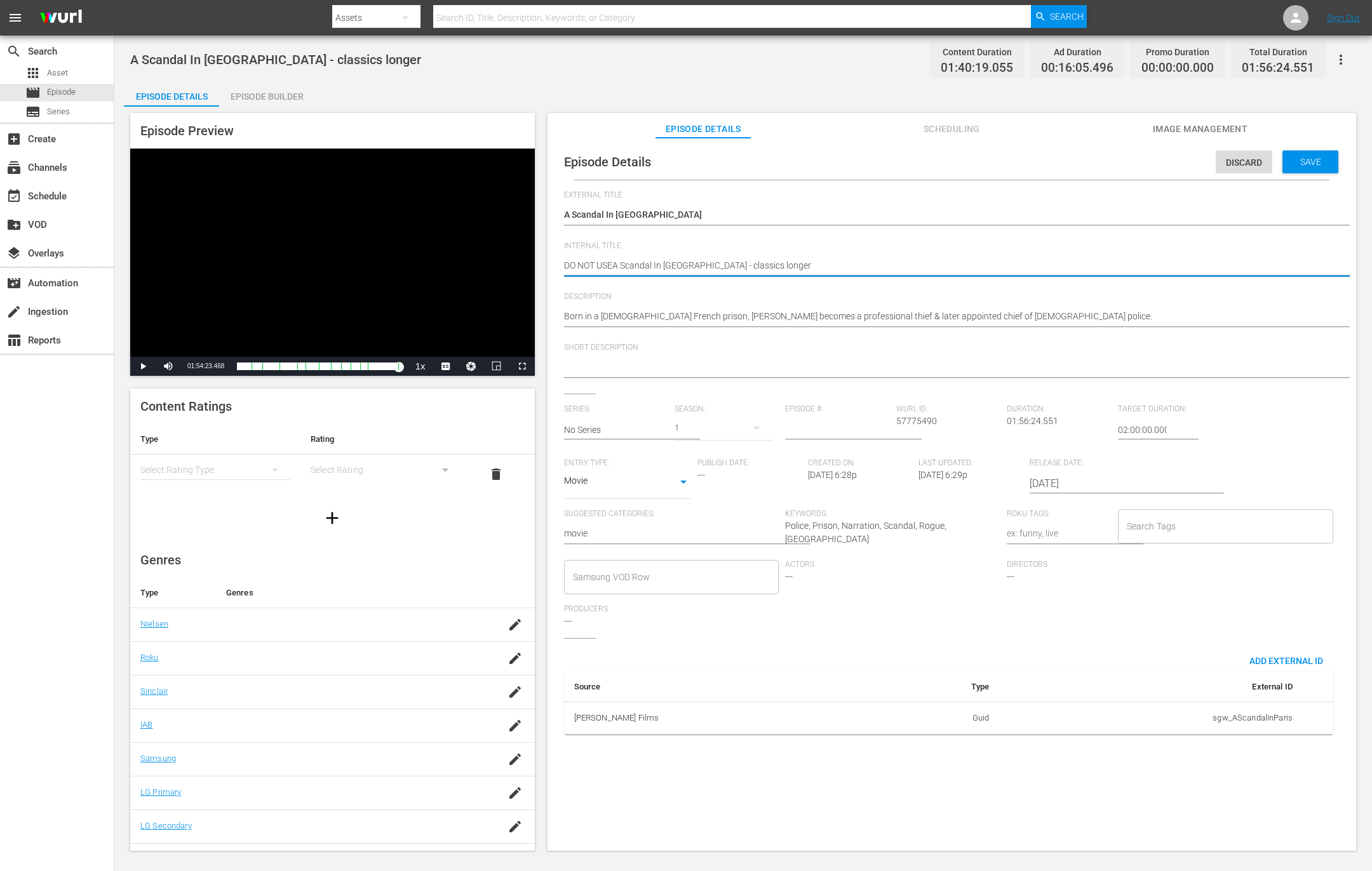
type textarea "DO NOT USE A Scandal In Paris - classics longer"
click at [1304, 157] on span "Save" at bounding box center [1310, 162] width 42 height 10
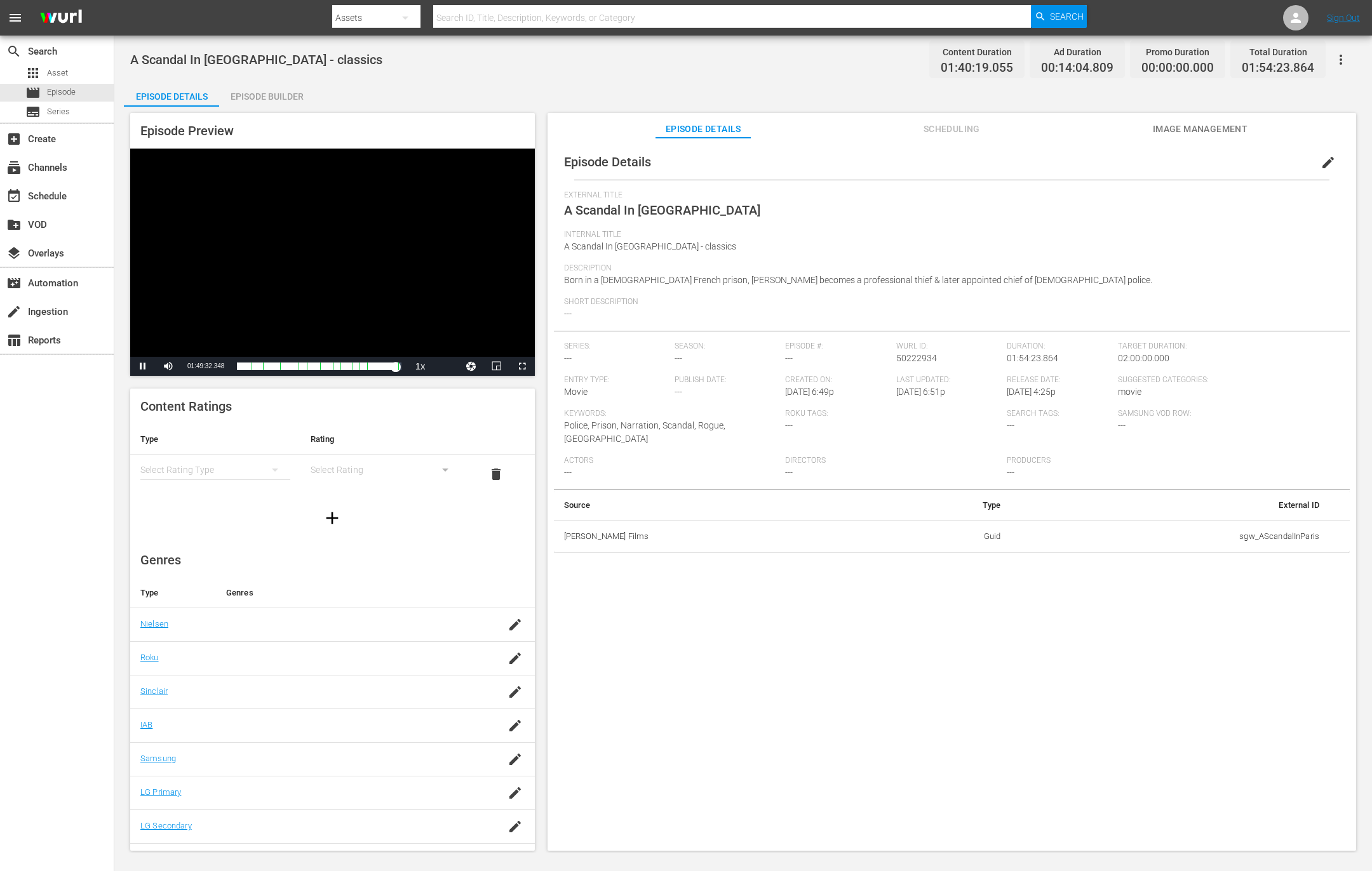
drag, startPoint x: 247, startPoint y: 368, endPoint x: 395, endPoint y: 383, distance: 148.8
click at [395, 383] on div "Episode Preview Video Player is loading. Play Video Pause Mute Current Time 01:…" at bounding box center [332, 482] width 404 height 738
click at [522, 366] on span "Video Player" at bounding box center [522, 366] width 0 height 0
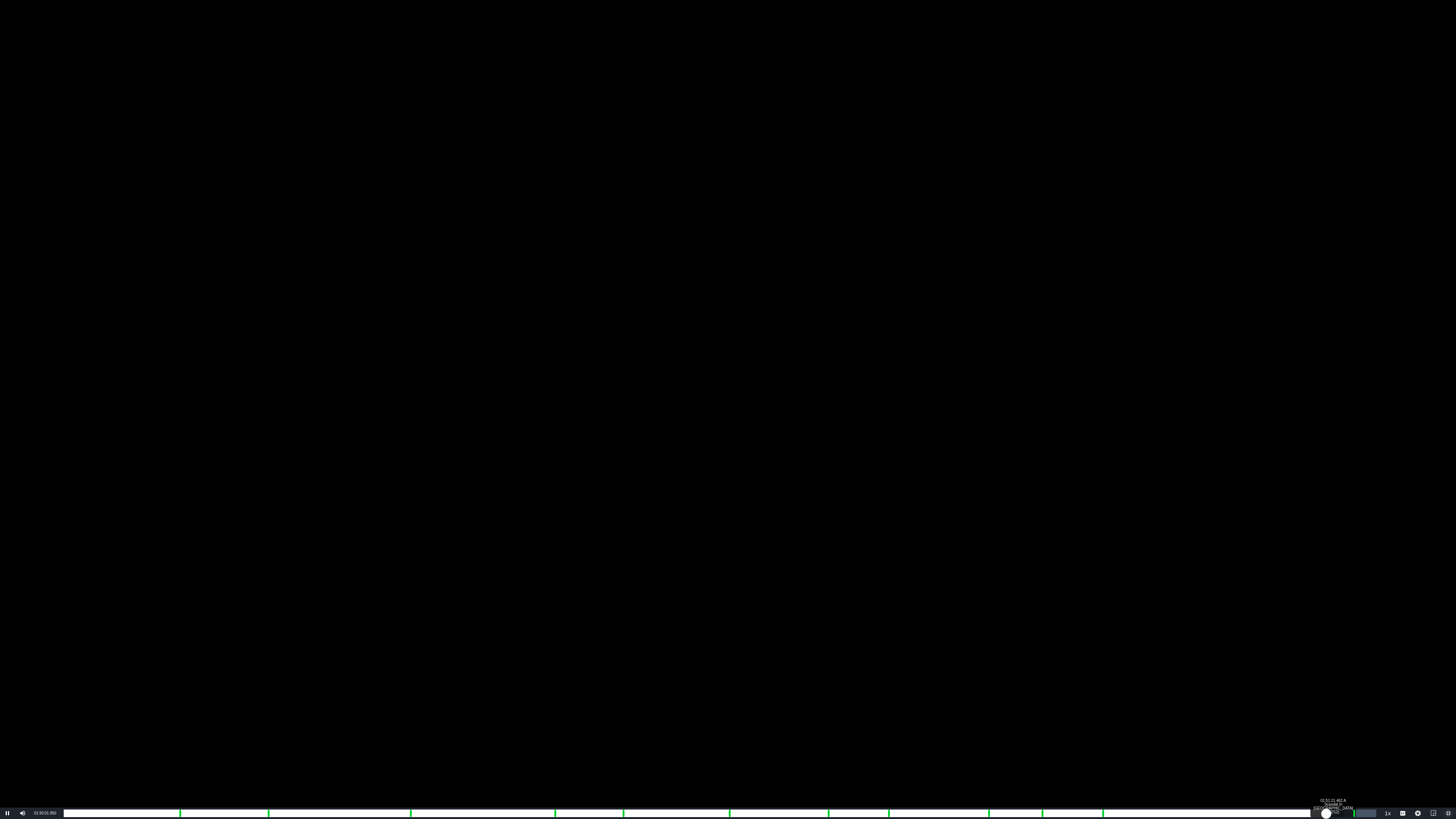
click at [818, 520] on div "Loaded : 98.18% 01:51:21.462 A Scandal In Paris (12/12) 01:37:57.943 Cue Point …" at bounding box center [720, 813] width 1312 height 7
drag, startPoint x: 1341, startPoint y: 814, endPoint x: 1348, endPoint y: 815, distance: 7.1
click at [818, 520] on div "01:39:20.907" at bounding box center [706, 813] width 1285 height 7
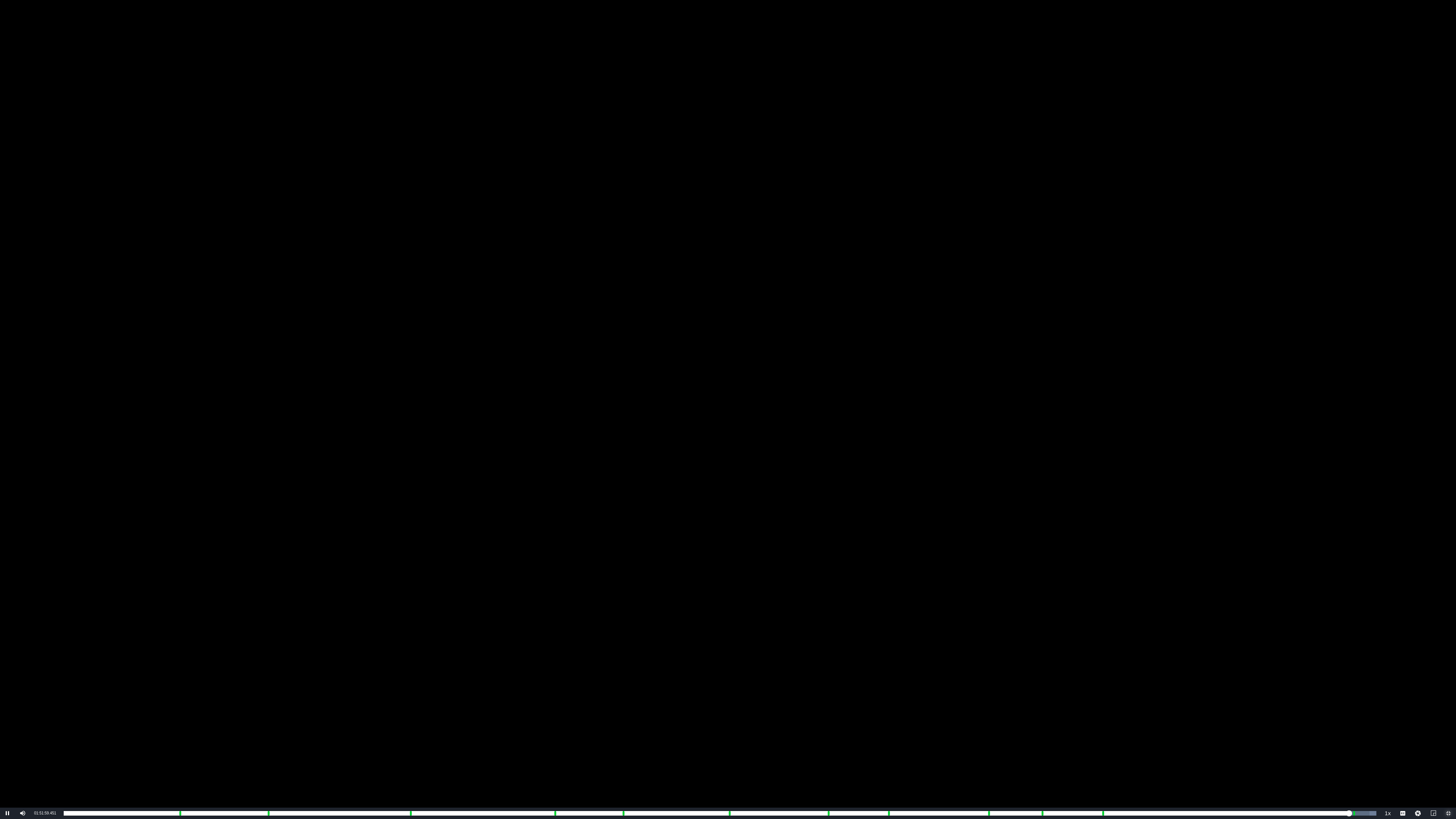
click at [818, 520] on span "Video Player" at bounding box center [1449, 813] width 0 height 0
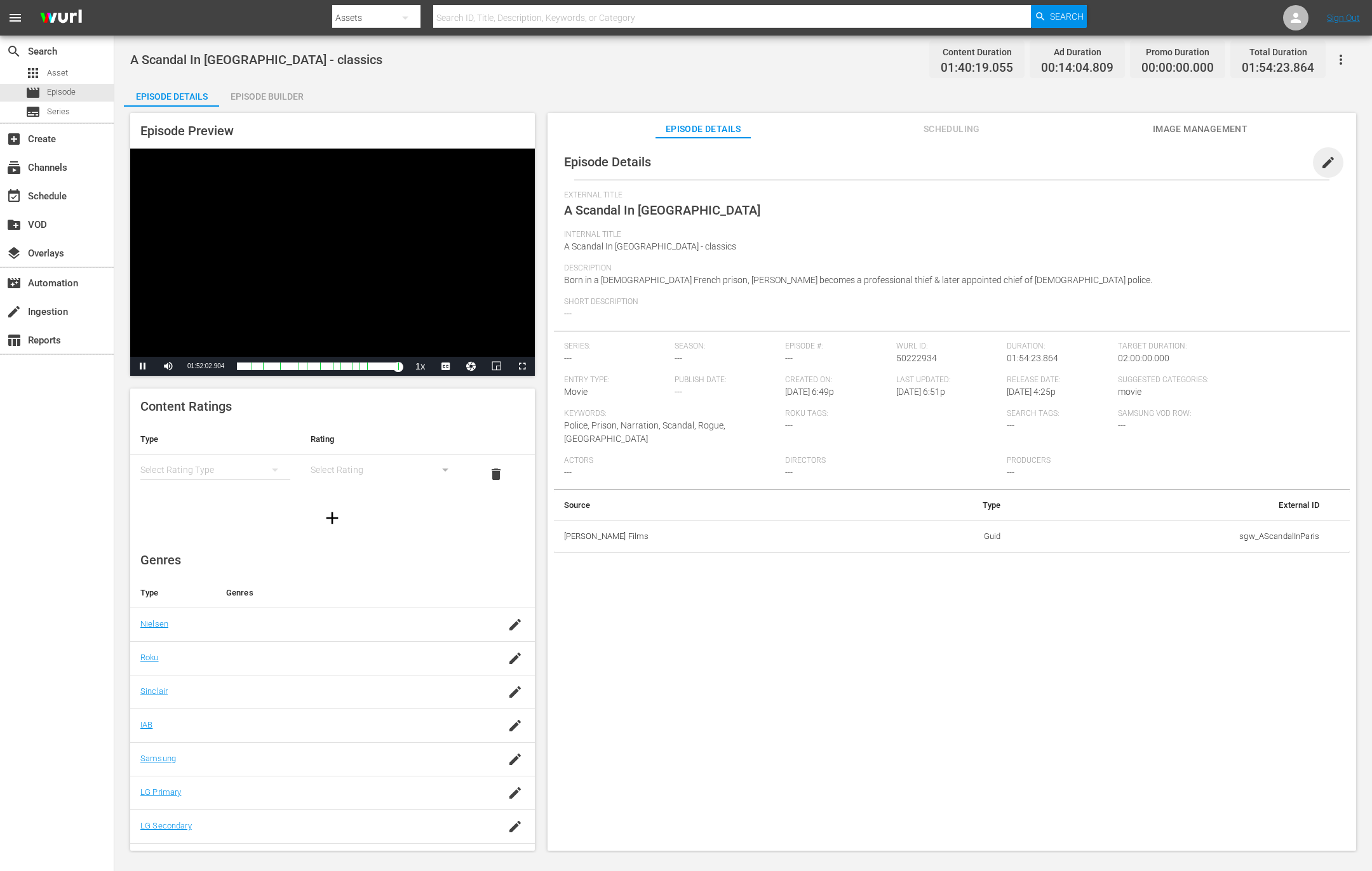
click at [1326, 163] on span "edit" at bounding box center [1328, 163] width 15 height 15
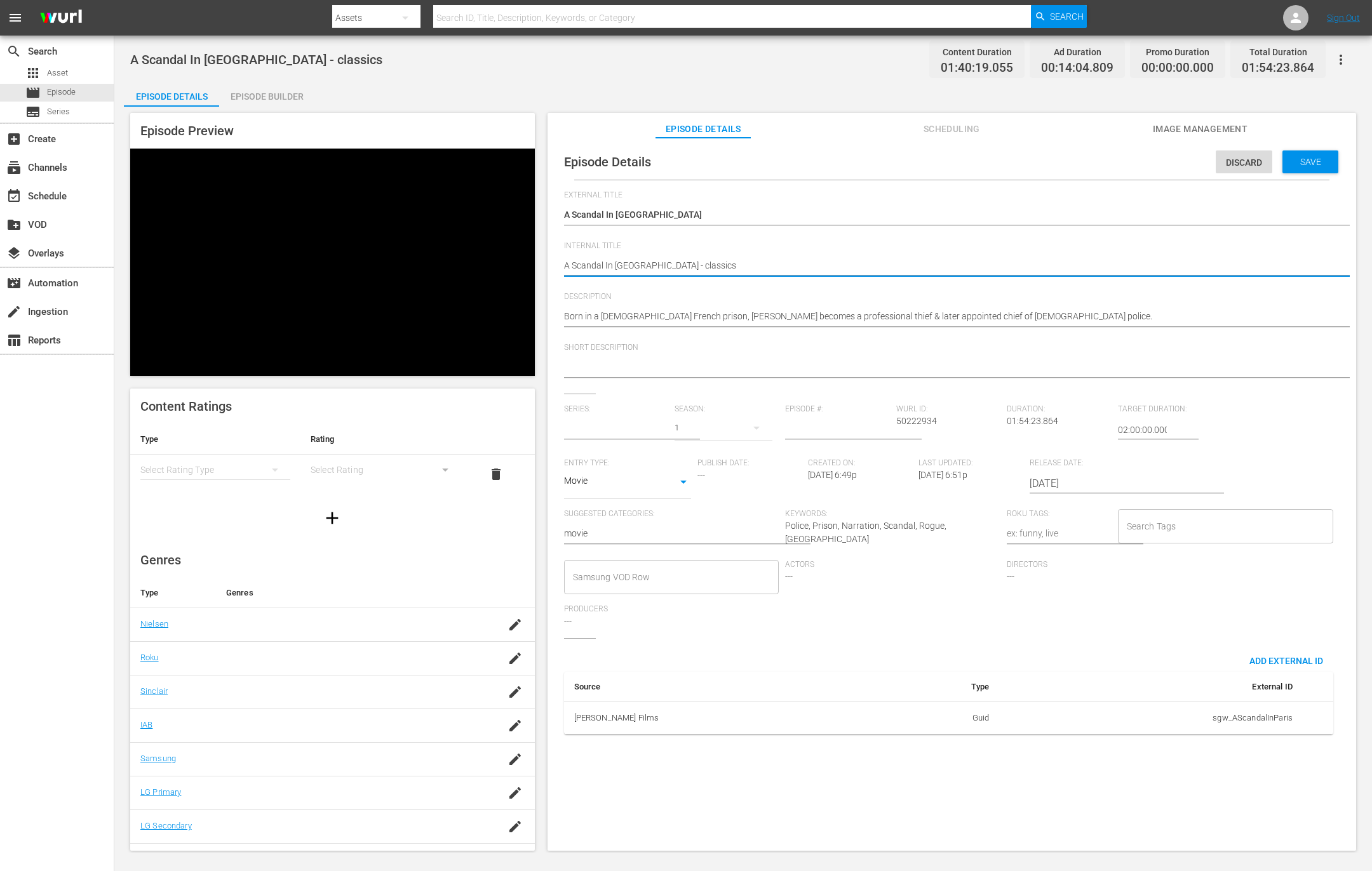
type input "No Series"
type textarea "DA Scandal In Paris - classics"
type textarea "DOA Scandal In Paris - classics"
type textarea "DO A Scandal In Paris - classics"
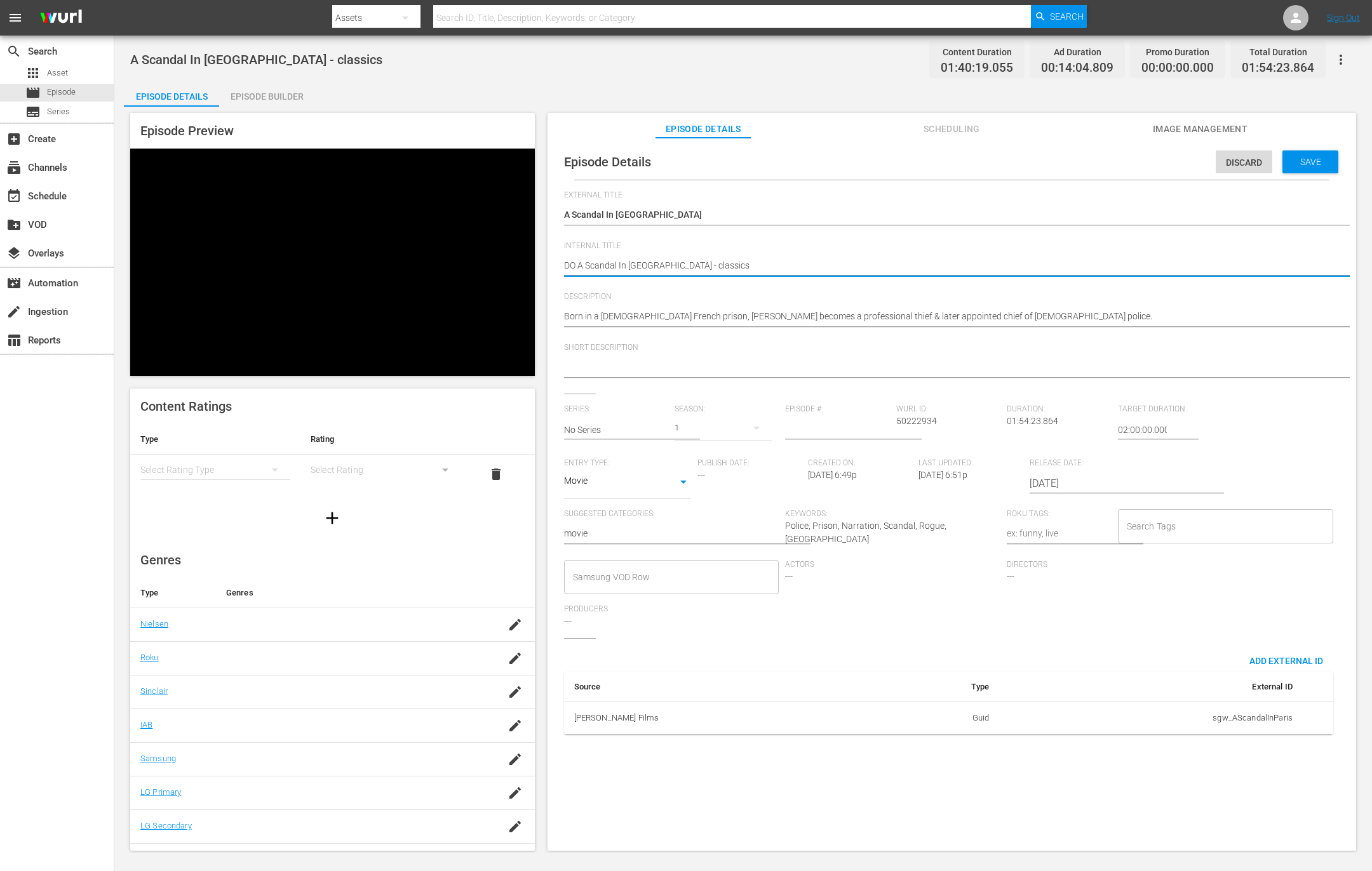
type textarea "DO NA Scandal In Paris - classics"
type textarea "DO NOA Scandal In Paris - classics"
type textarea "DO NOTA Scandal In Paris - classics"
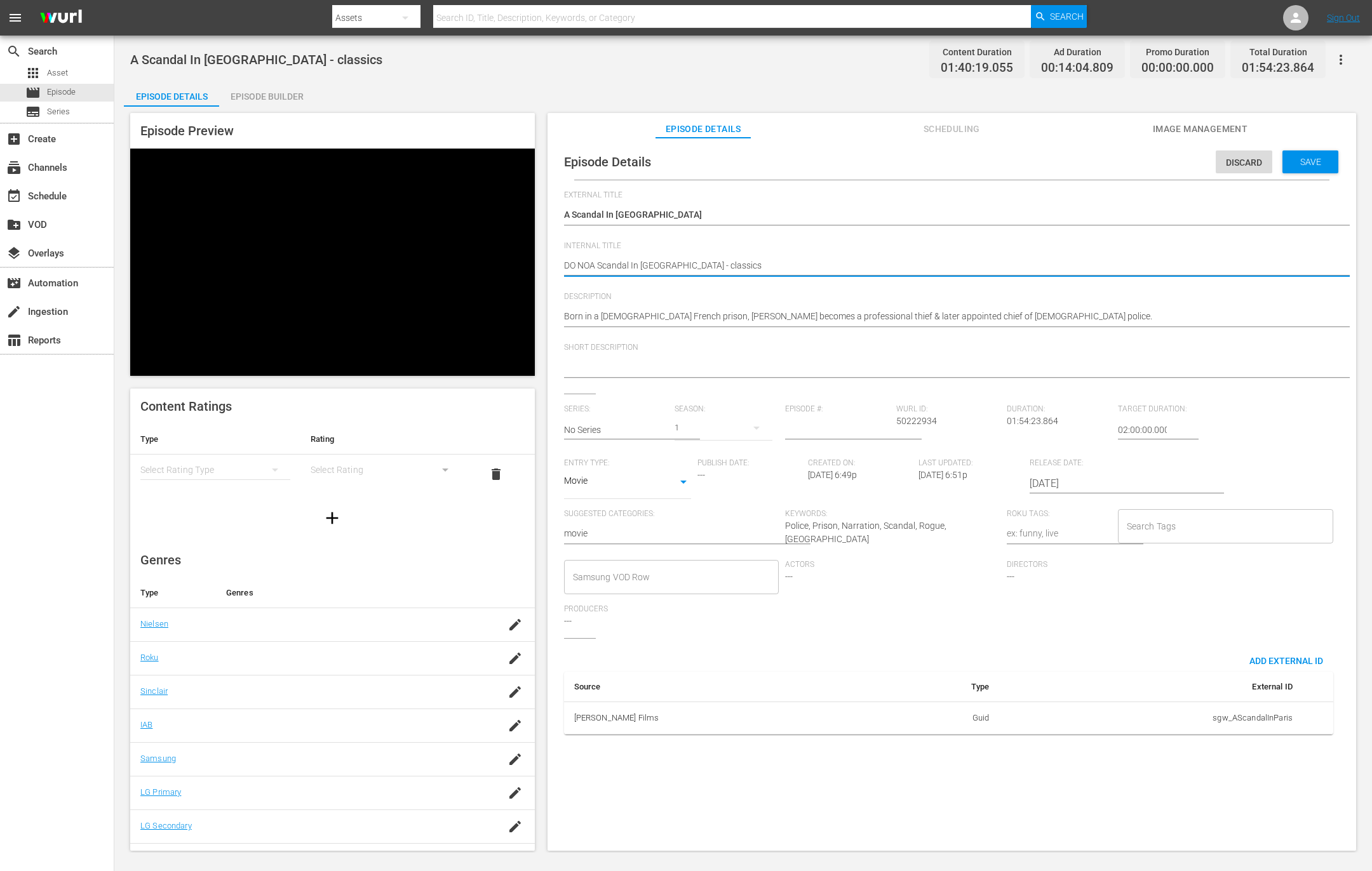
type textarea "DO NOTA Scandal In Paris - classics"
type textarea "DO NOT A Scandal In Paris - classics"
type textarea "DO NOT UA Scandal In Paris - classics"
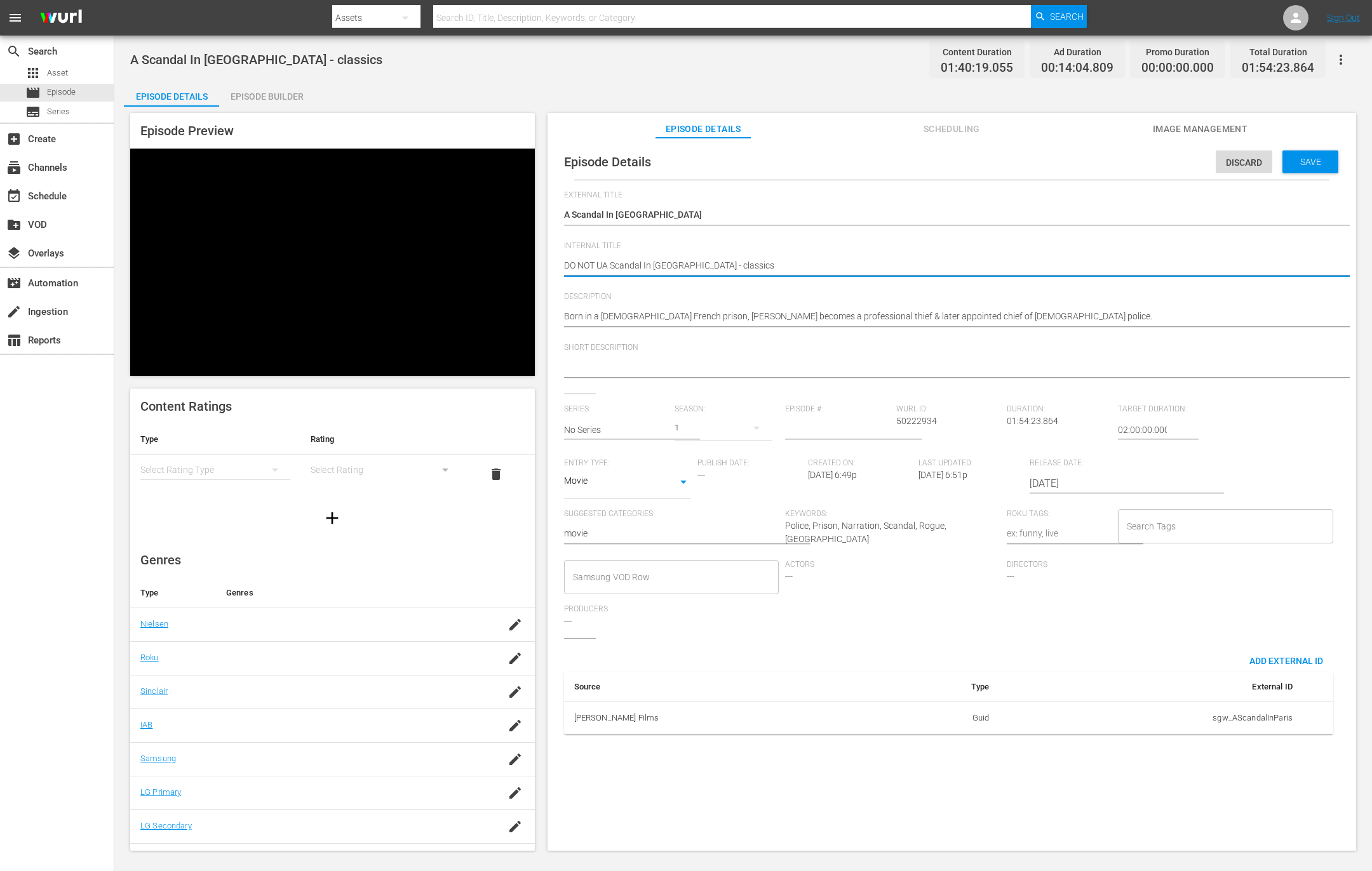
type textarea "DO NOT USA Scandal In Paris - classics"
type textarea "DO NOT USEA Scandal In Paris - classics"
type textarea "DO NOT USE A Scandal In [GEOGRAPHIC_DATA] - classics"
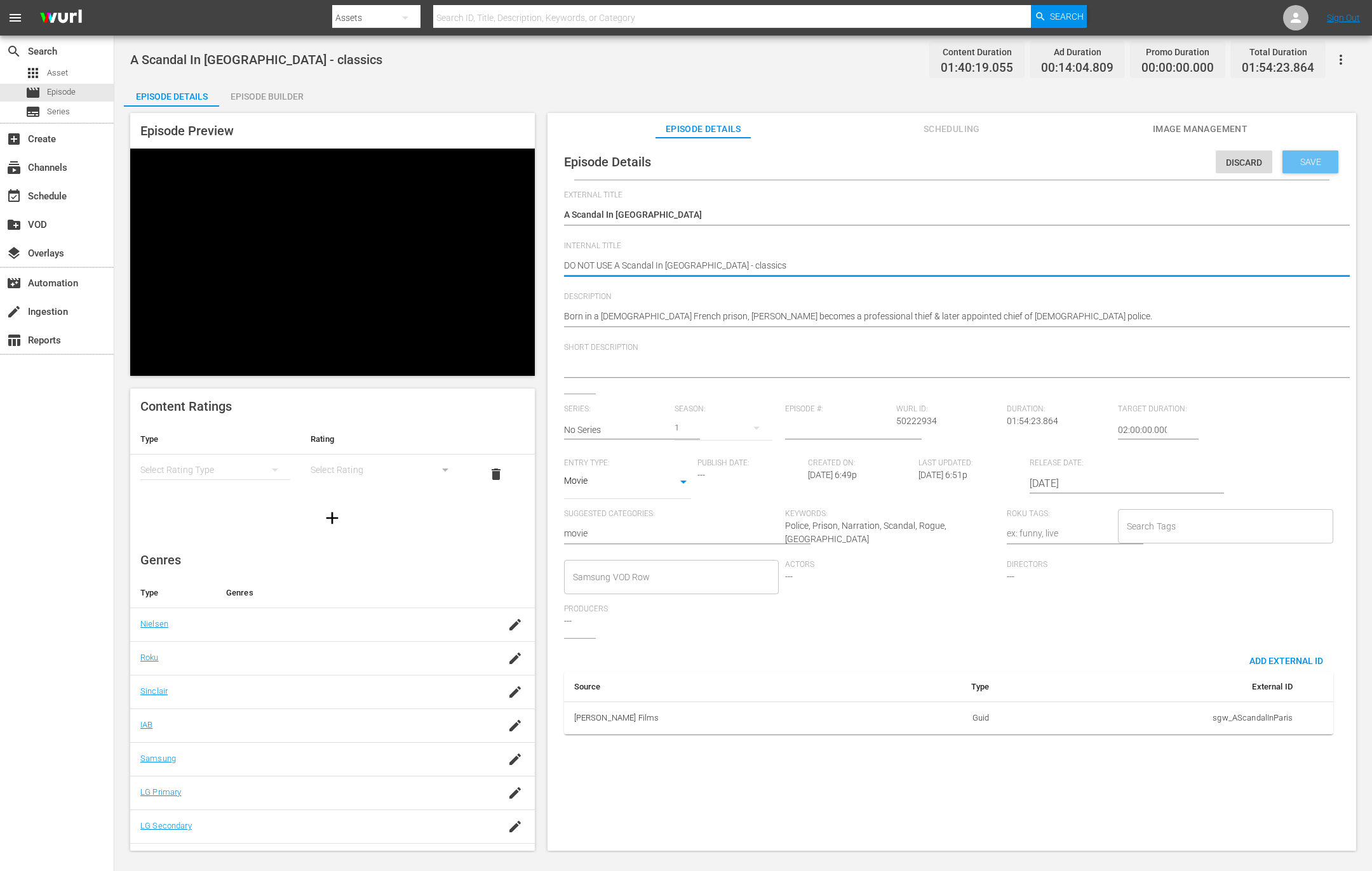
type textarea "DO NOT USE A Scandal In [GEOGRAPHIC_DATA] - classics"
click at [1301, 158] on span "Save" at bounding box center [1310, 162] width 42 height 10
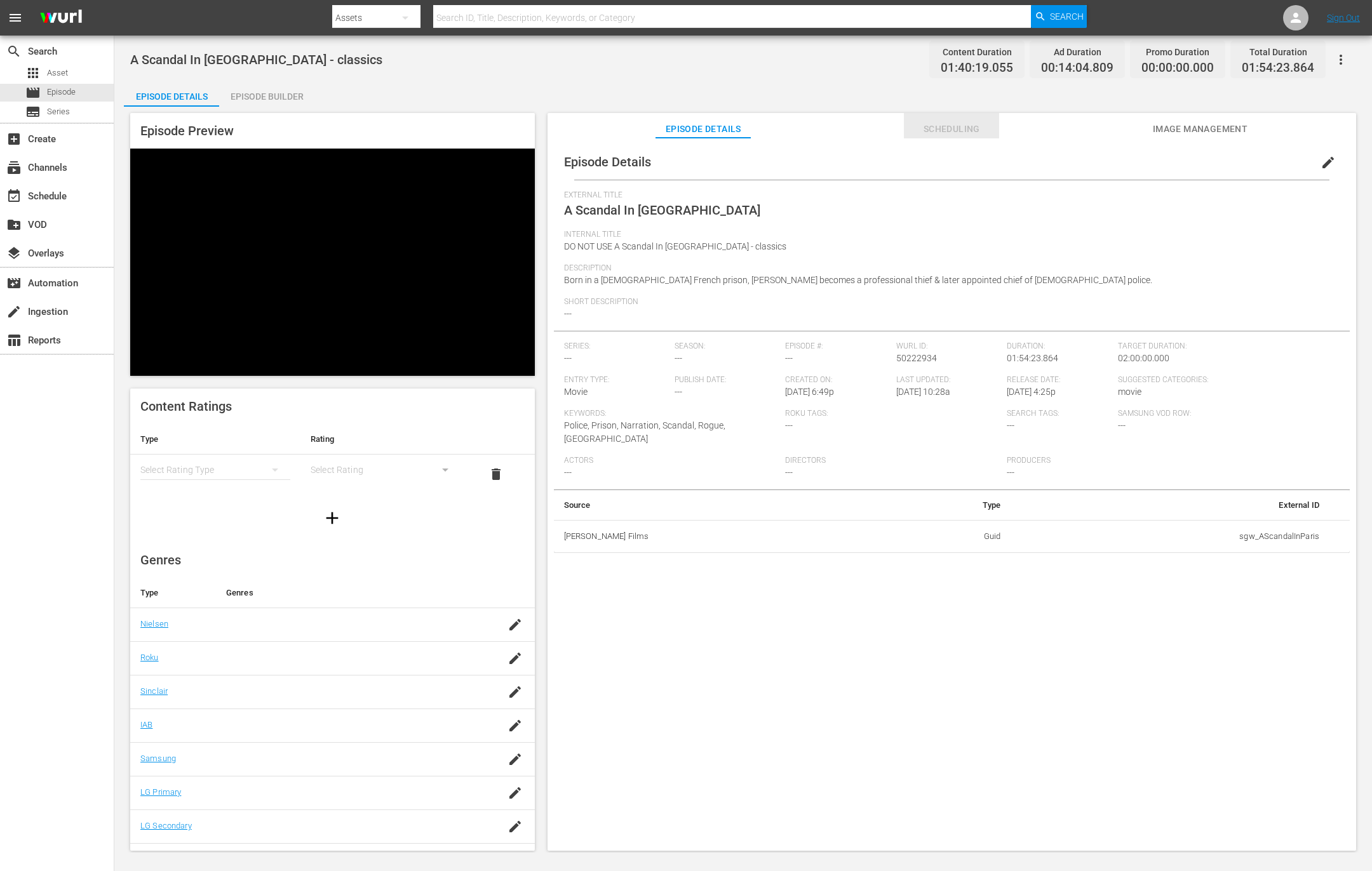
click at [963, 133] on span "Scheduling" at bounding box center [952, 129] width 96 height 16
